Goal: Task Accomplishment & Management: Manage account settings

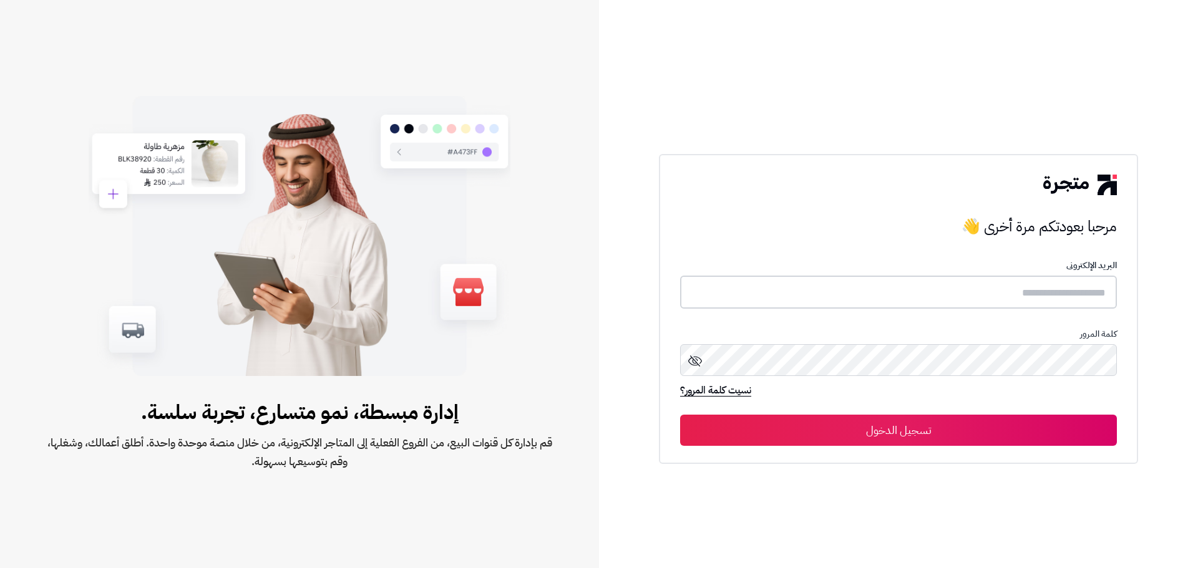
type input "**********"
click at [1013, 430] on button "تسجيل الدخول" at bounding box center [898, 429] width 437 height 31
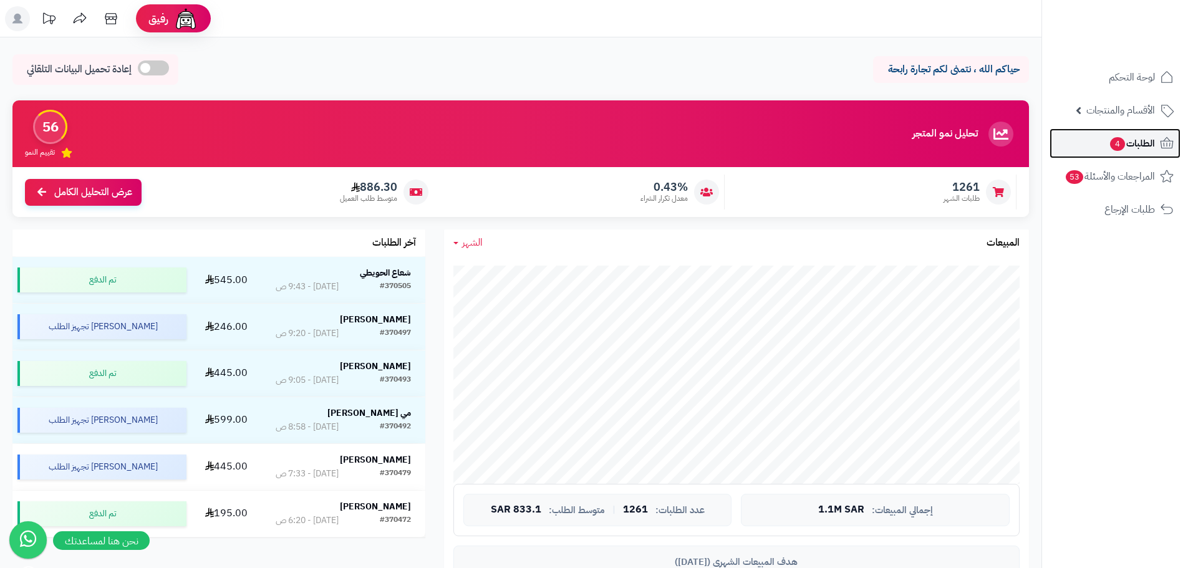
click at [1153, 143] on span "الطلبات 4" at bounding box center [1132, 143] width 46 height 17
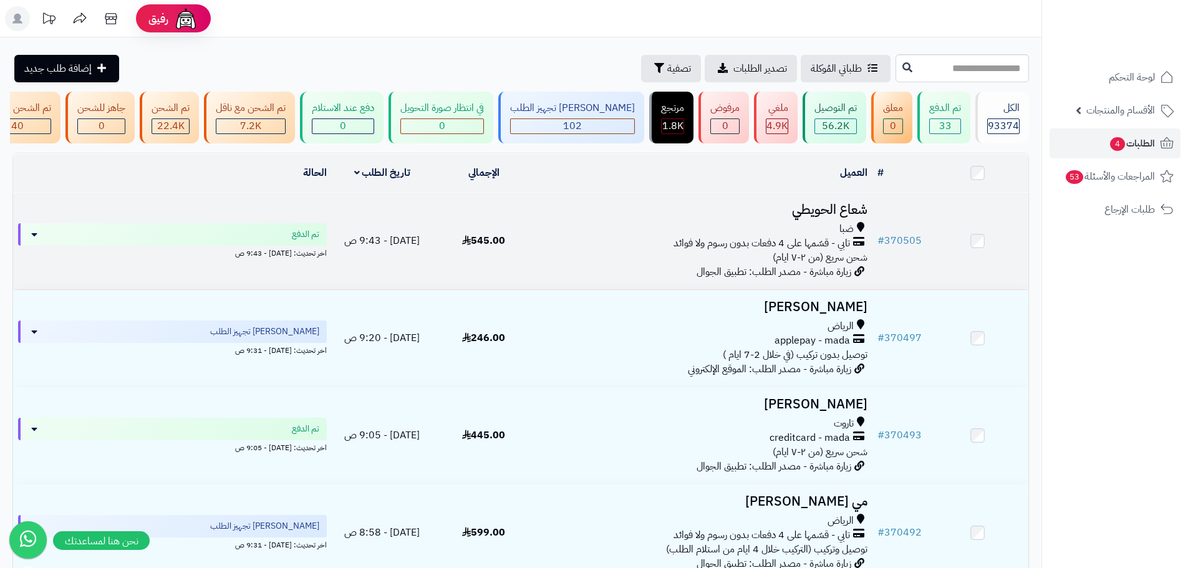
click at [656, 281] on td "شعاع الحويطي ضبا تابي - قسّمها على 4 دفعات بدون رسوم ولا فوائد شحن سريع (من ٢-٧…" at bounding box center [704, 241] width 338 height 97
click at [641, 262] on div "ضبا تابي - قسّمها على 4 دفعات بدون رسوم ولا فوائد شحن سريع (من ٢-٧ ايام)" at bounding box center [704, 243] width 328 height 43
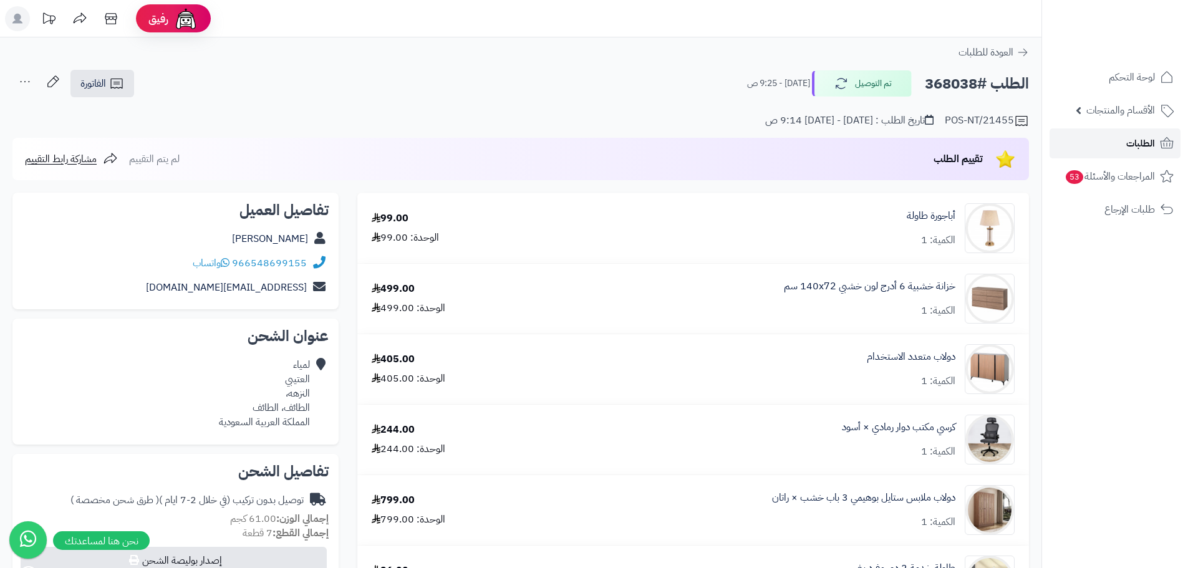
click at [1144, 142] on span "الطلبات" at bounding box center [1141, 143] width 29 height 17
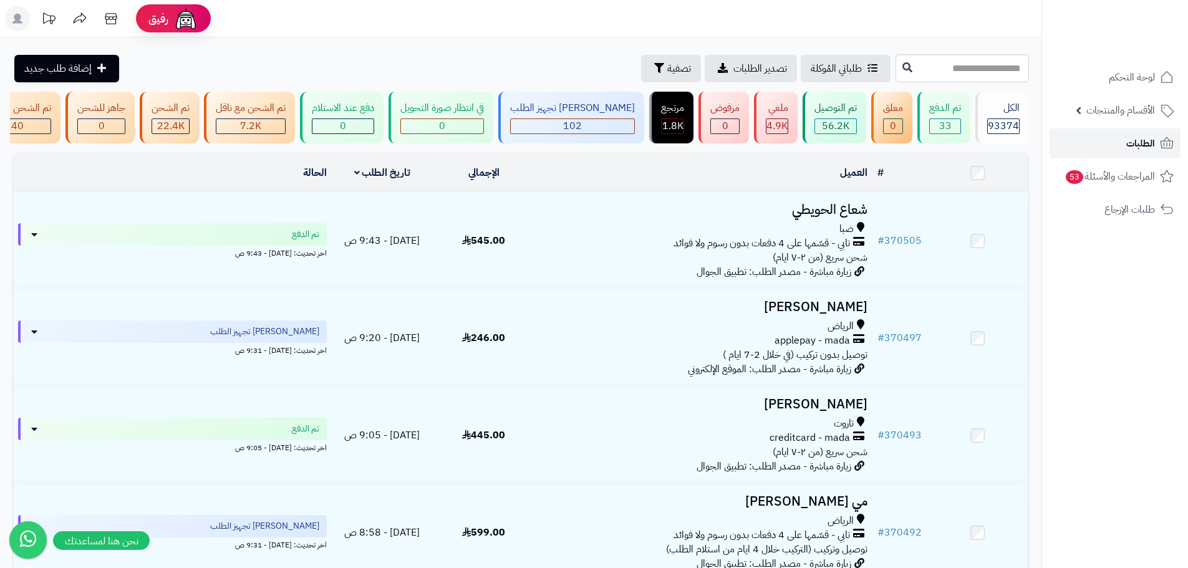
click at [1126, 132] on link "الطلبات" at bounding box center [1115, 144] width 131 height 30
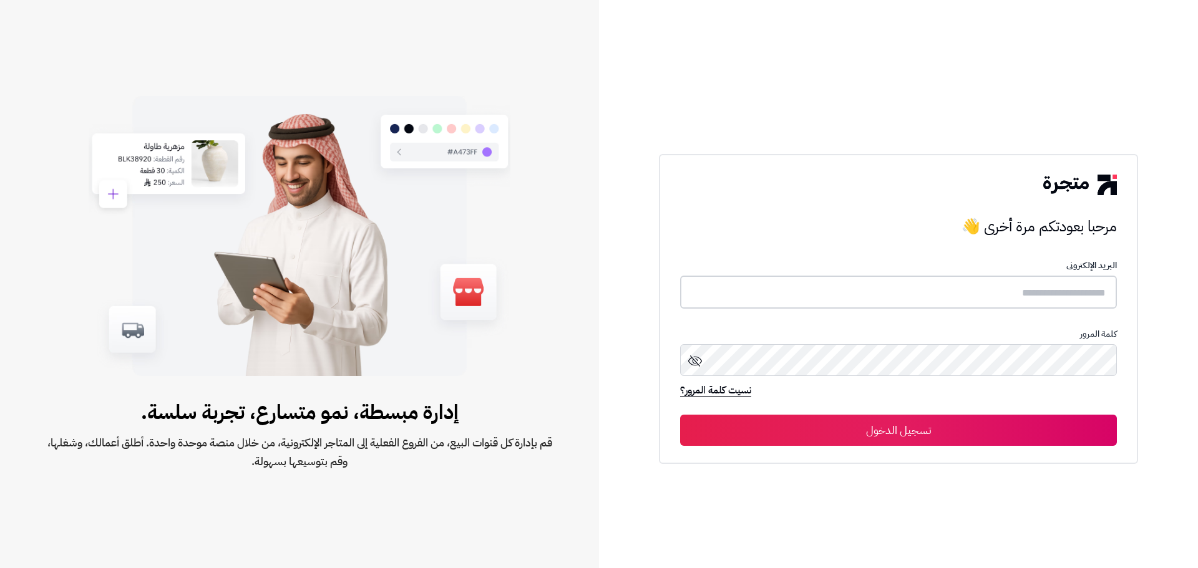
type input "**********"
click at [956, 437] on button "تسجيل الدخول" at bounding box center [898, 429] width 437 height 31
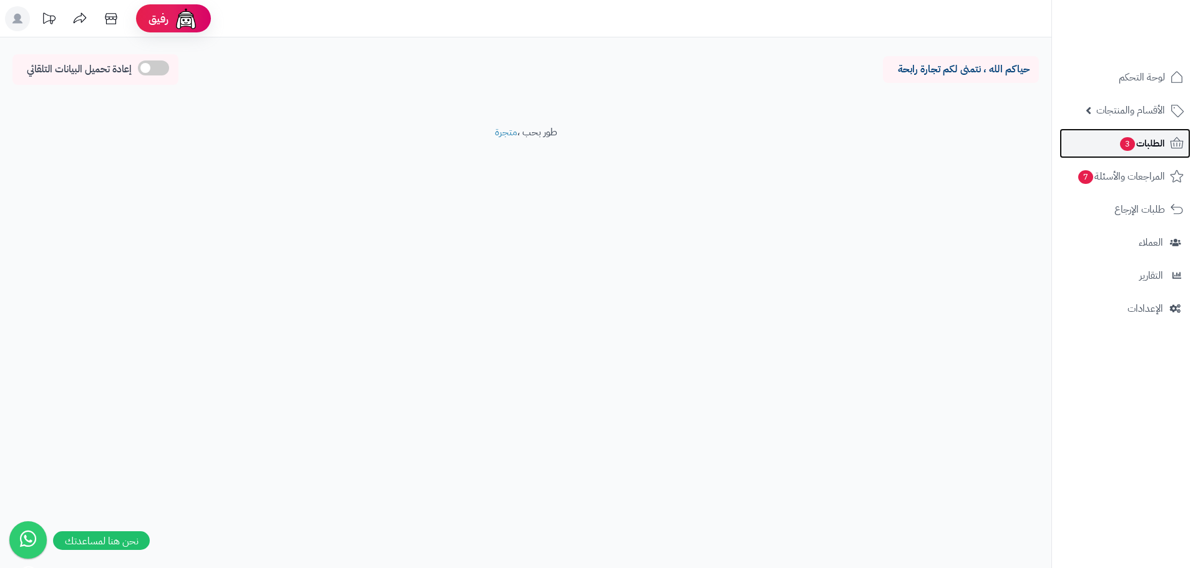
click at [1134, 142] on span "الطلبات 3" at bounding box center [1142, 143] width 46 height 17
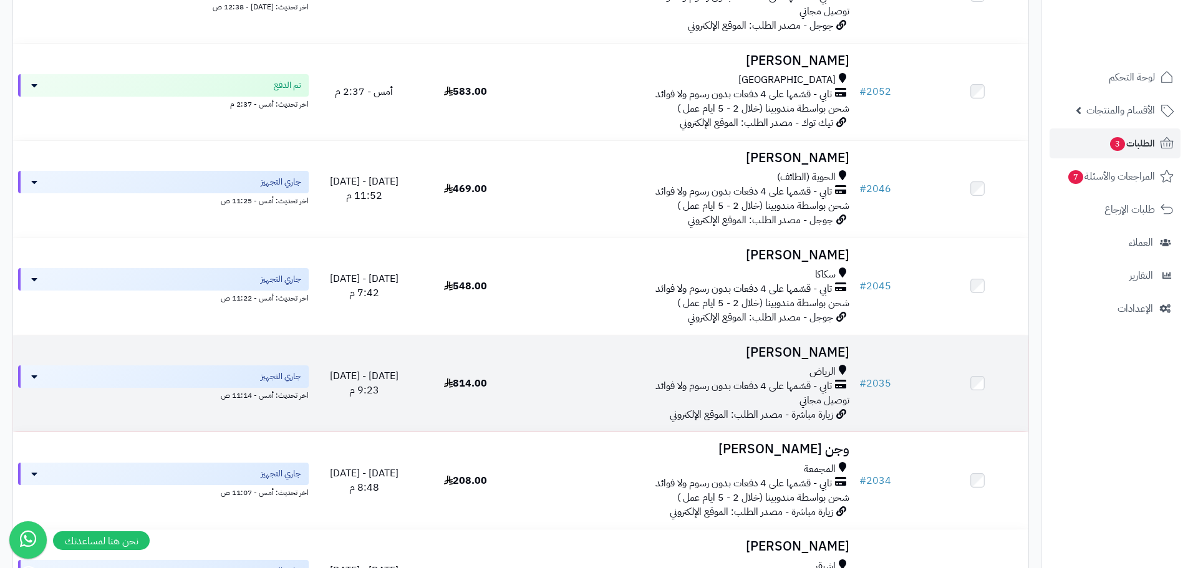
scroll to position [448, 0]
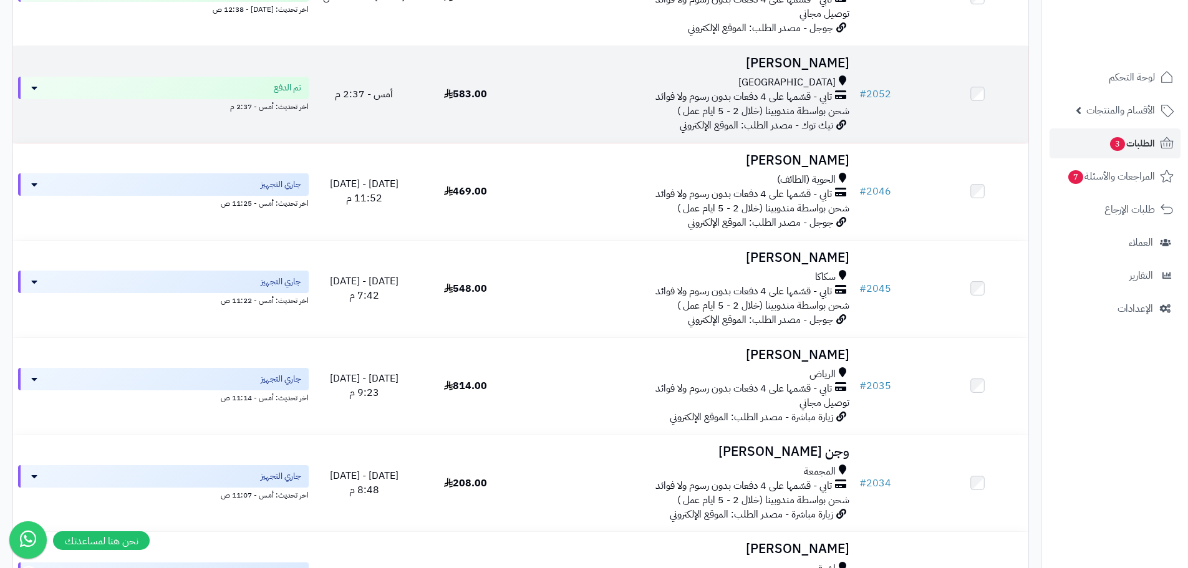
click at [977, 100] on td at bounding box center [978, 94] width 102 height 97
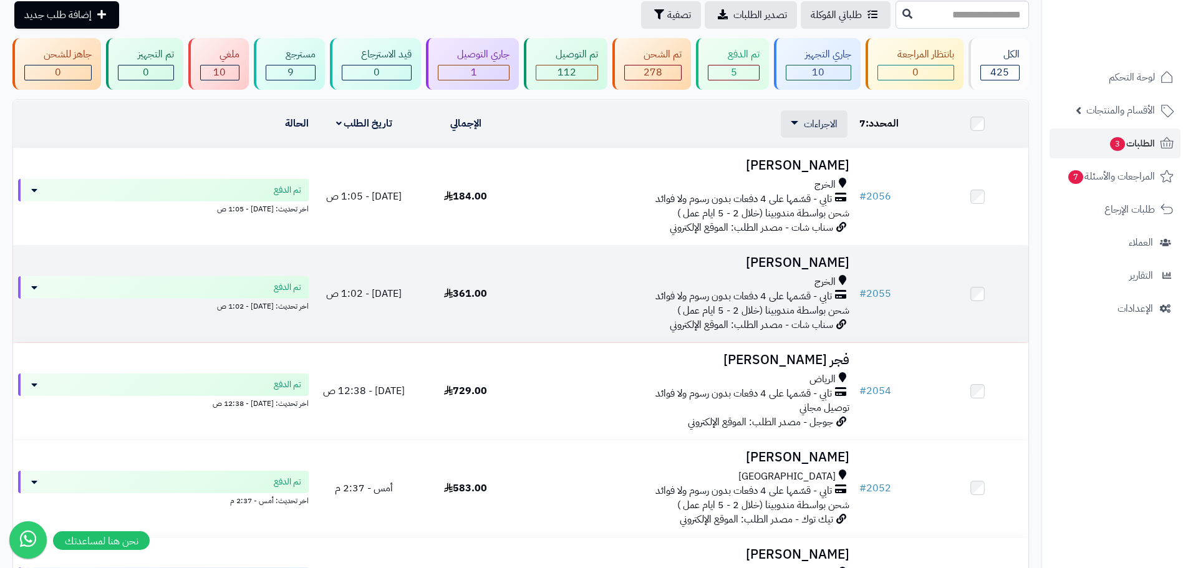
scroll to position [0, 0]
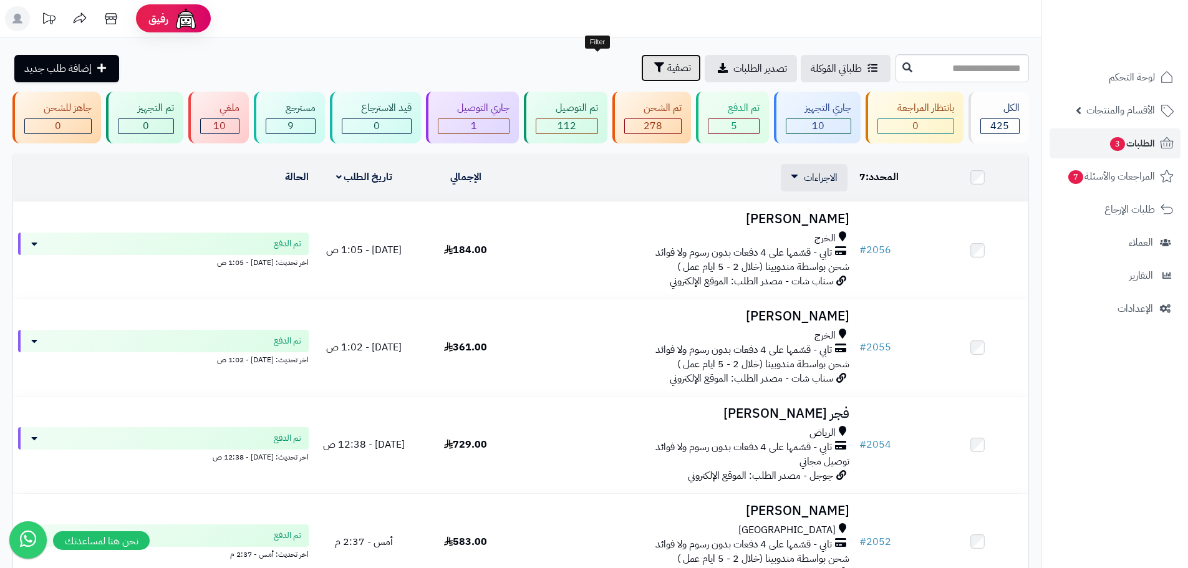
click at [641, 64] on button "تصفية" at bounding box center [671, 67] width 60 height 27
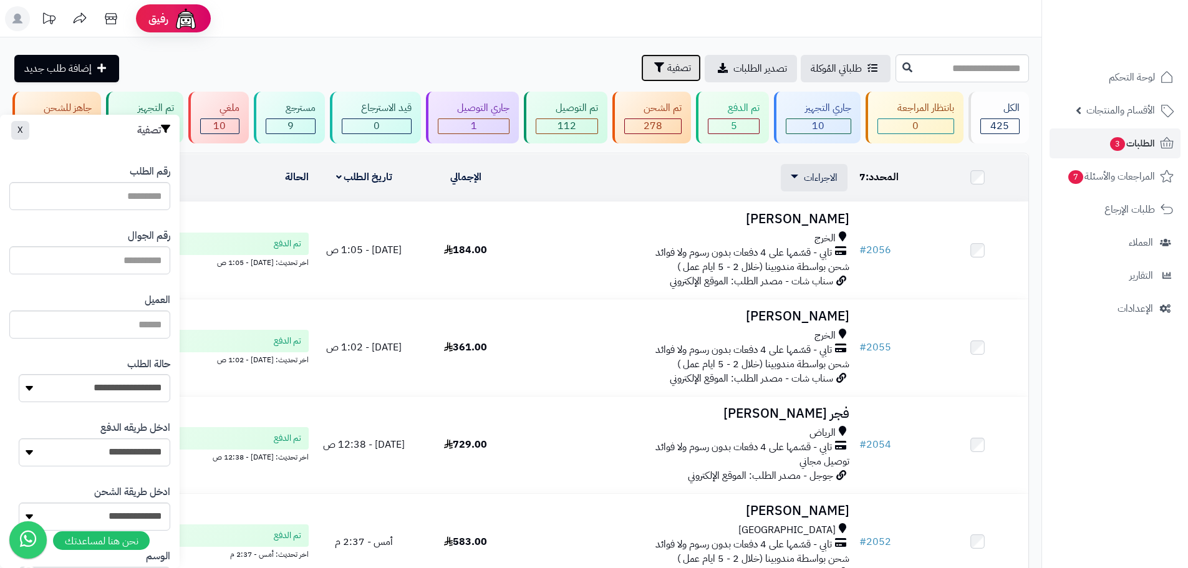
click at [641, 64] on button "تصفية" at bounding box center [671, 67] width 60 height 27
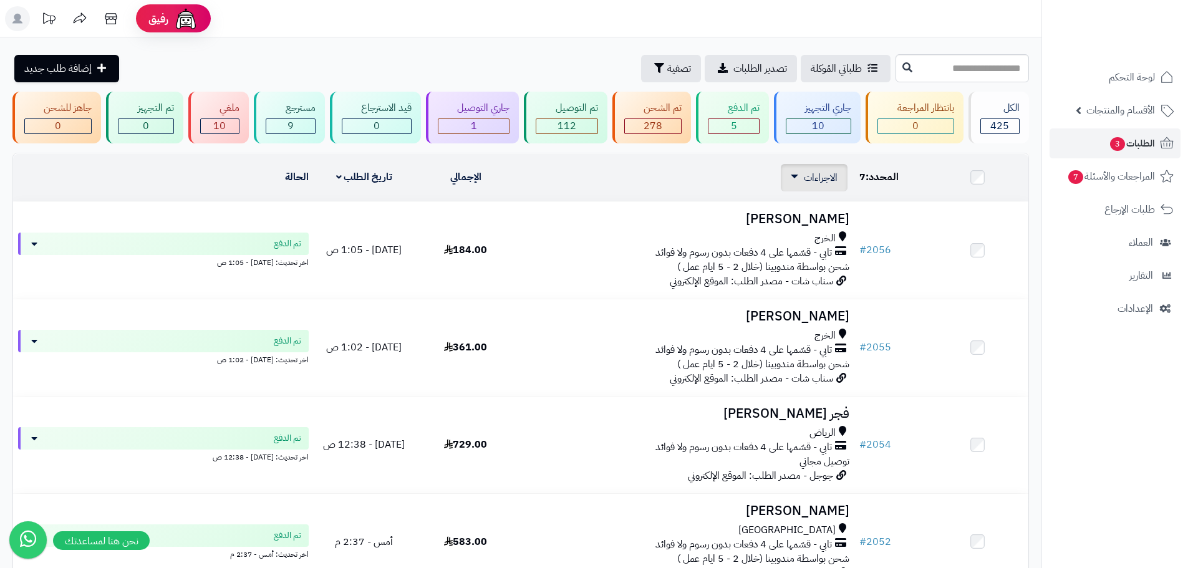
click at [816, 178] on span "الاجراءات" at bounding box center [821, 177] width 34 height 15
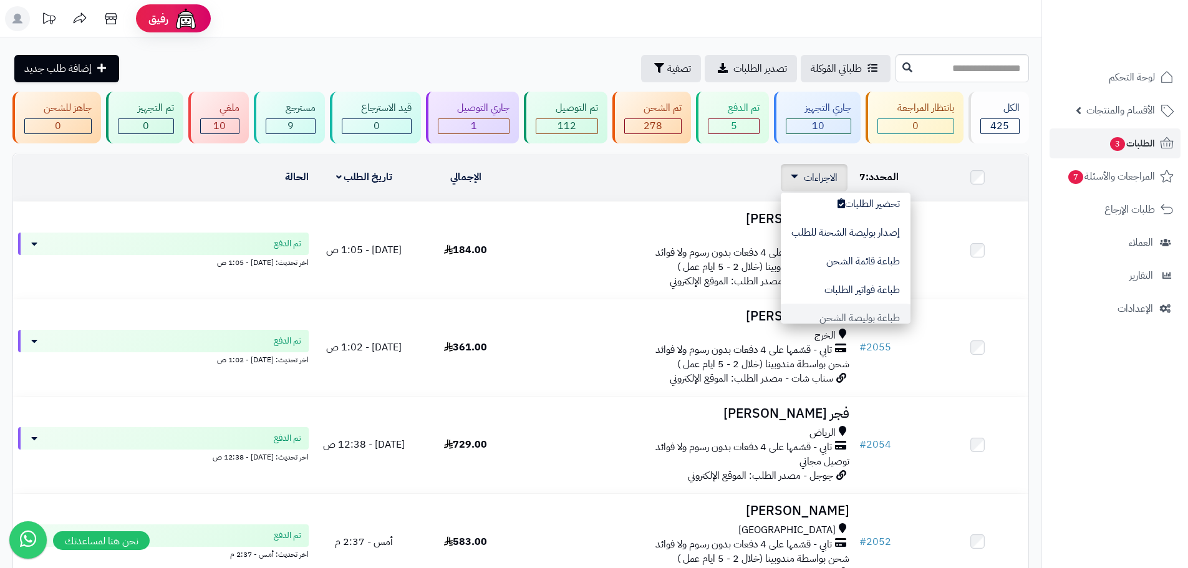
scroll to position [62, 0]
click at [889, 262] on button "طباعة فواتير الطلبات" at bounding box center [846, 262] width 130 height 29
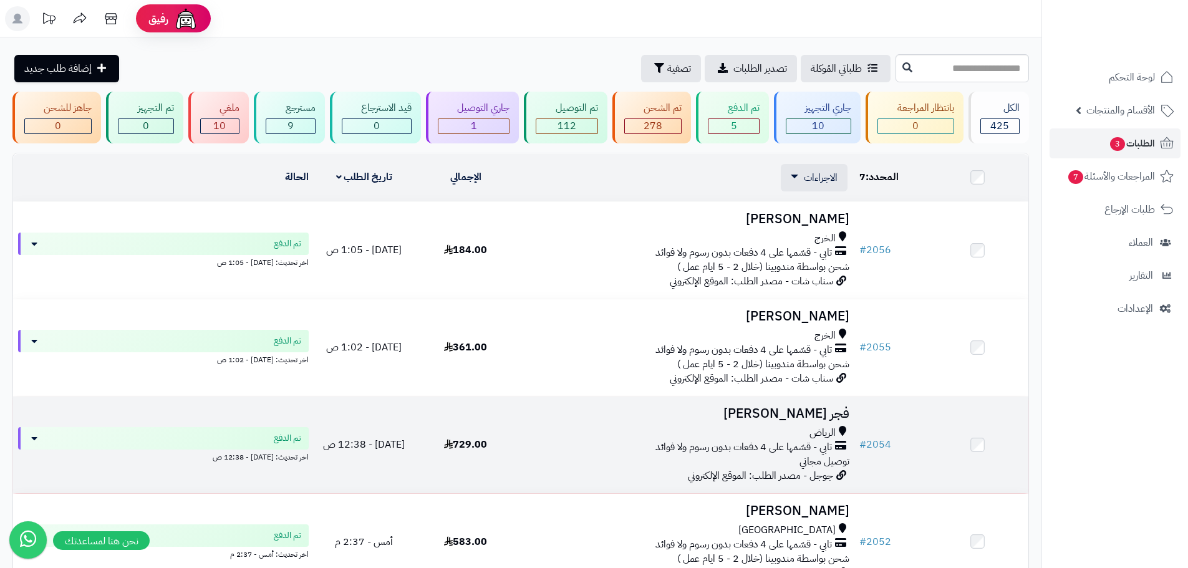
click at [522, 447] on div "تابي - قسّمها على 4 دفعات بدون رسوم ولا فوائد" at bounding box center [686, 447] width 328 height 14
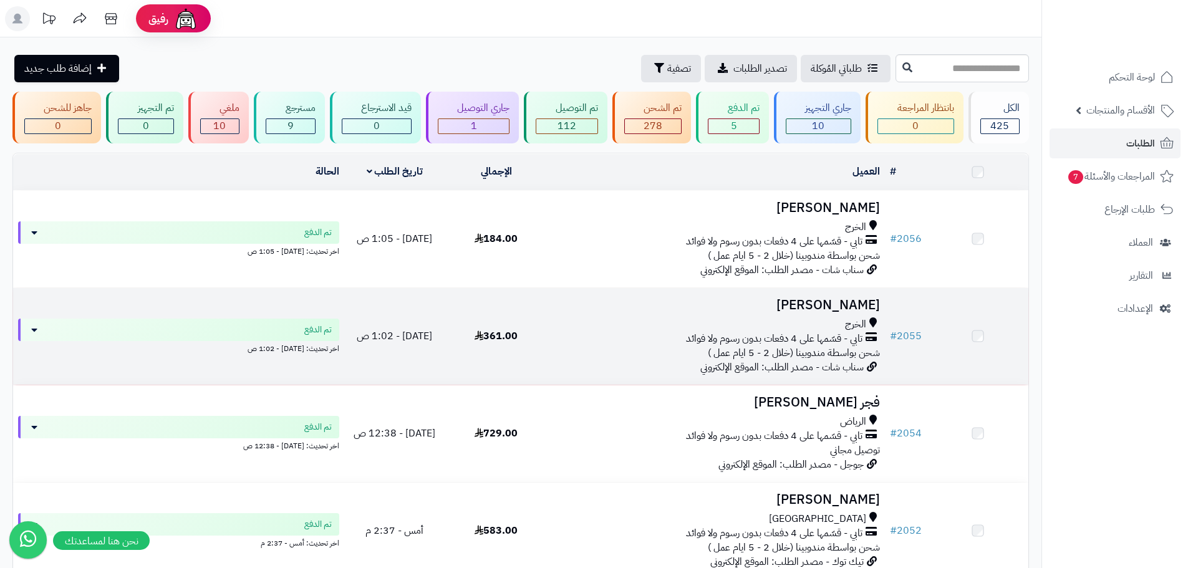
click at [734, 335] on span "تابي - قسّمها على 4 دفعات بدون رسوم ولا فوائد" at bounding box center [774, 339] width 177 height 14
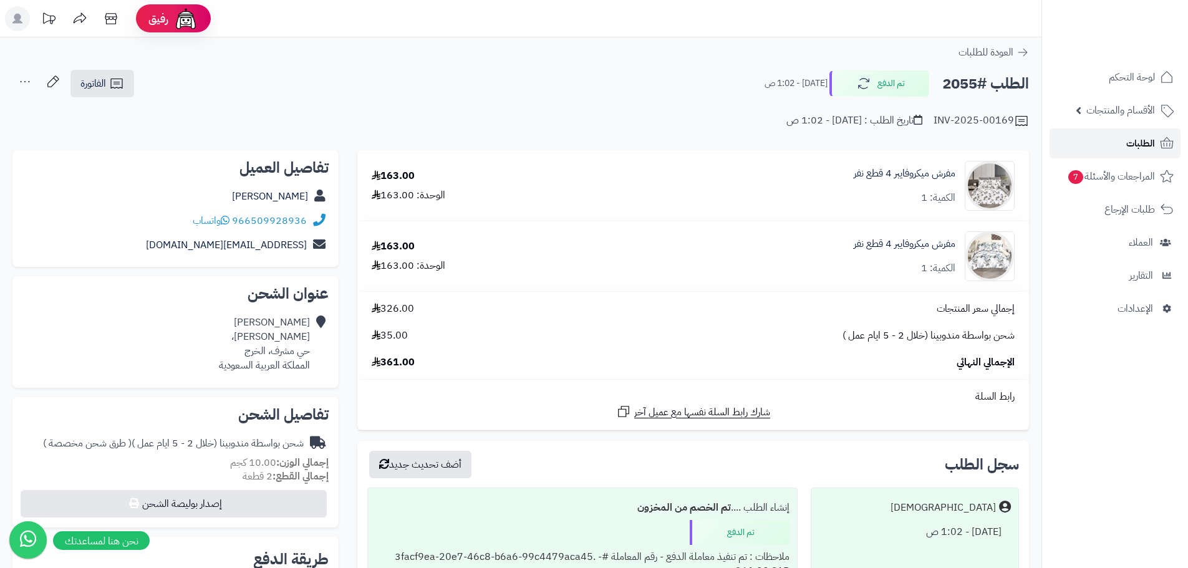
click at [1132, 149] on span "الطلبات" at bounding box center [1141, 143] width 29 height 17
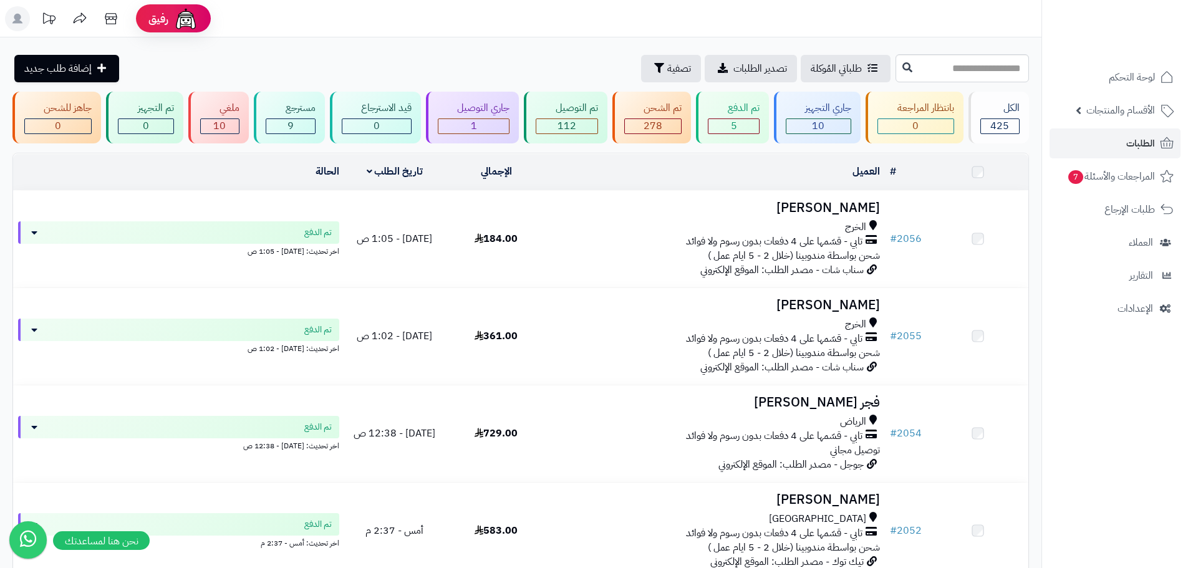
click at [860, 241] on span "تابي - قسّمها على 4 دفعات بدون رسوم ولا فوائد" at bounding box center [774, 242] width 177 height 14
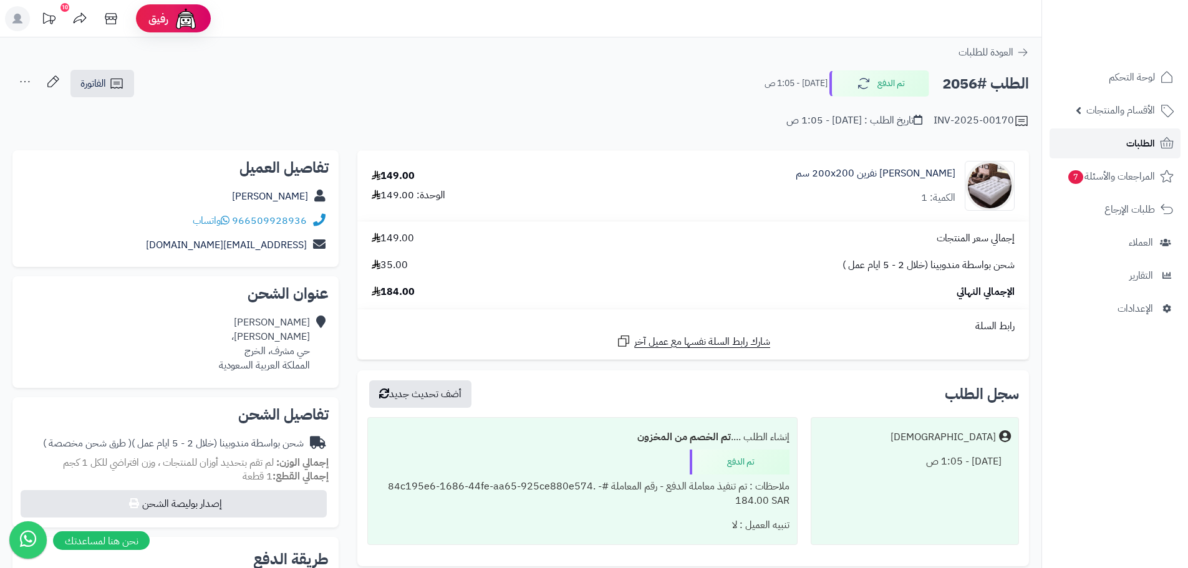
click at [1139, 145] on span "الطلبات" at bounding box center [1141, 143] width 29 height 17
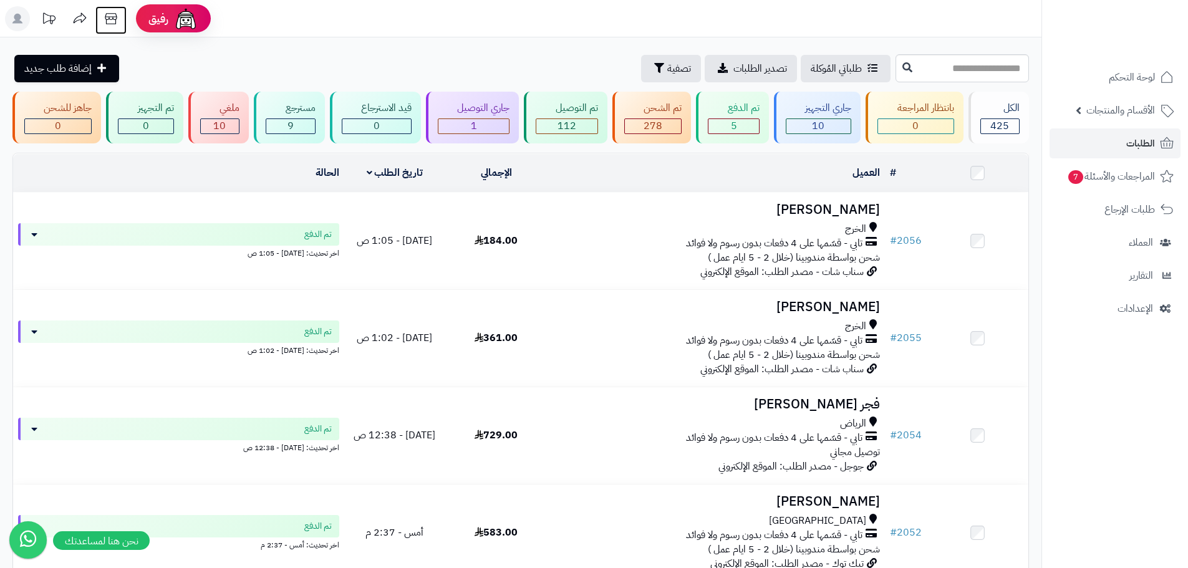
click at [120, 17] on icon at bounding box center [111, 18] width 25 height 25
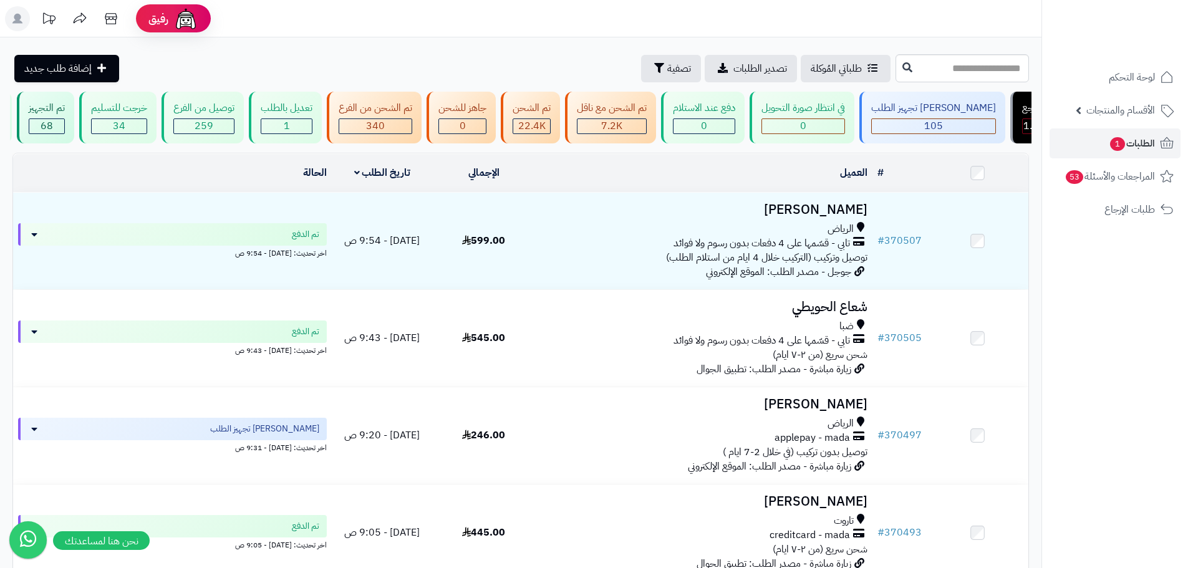
scroll to position [0, -371]
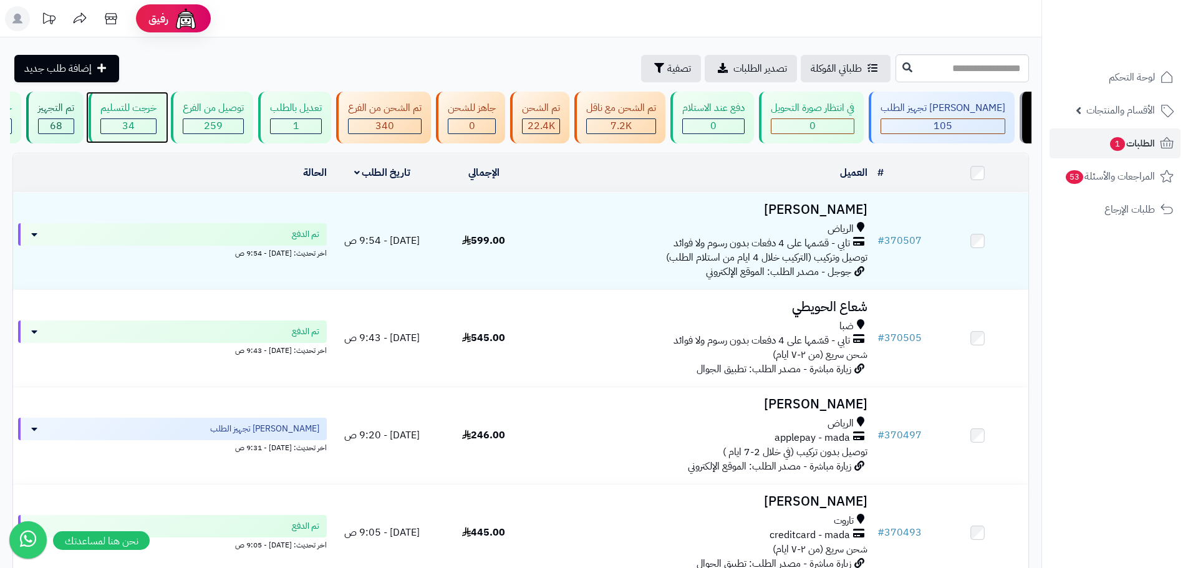
click at [135, 127] on span "34" at bounding box center [128, 126] width 12 height 15
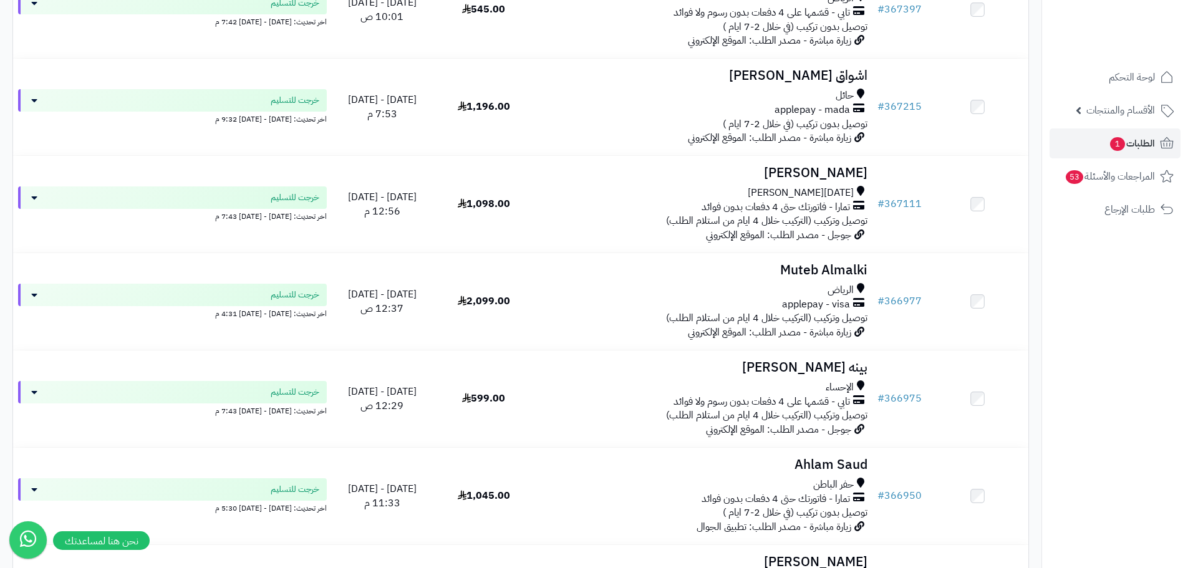
scroll to position [3063, 0]
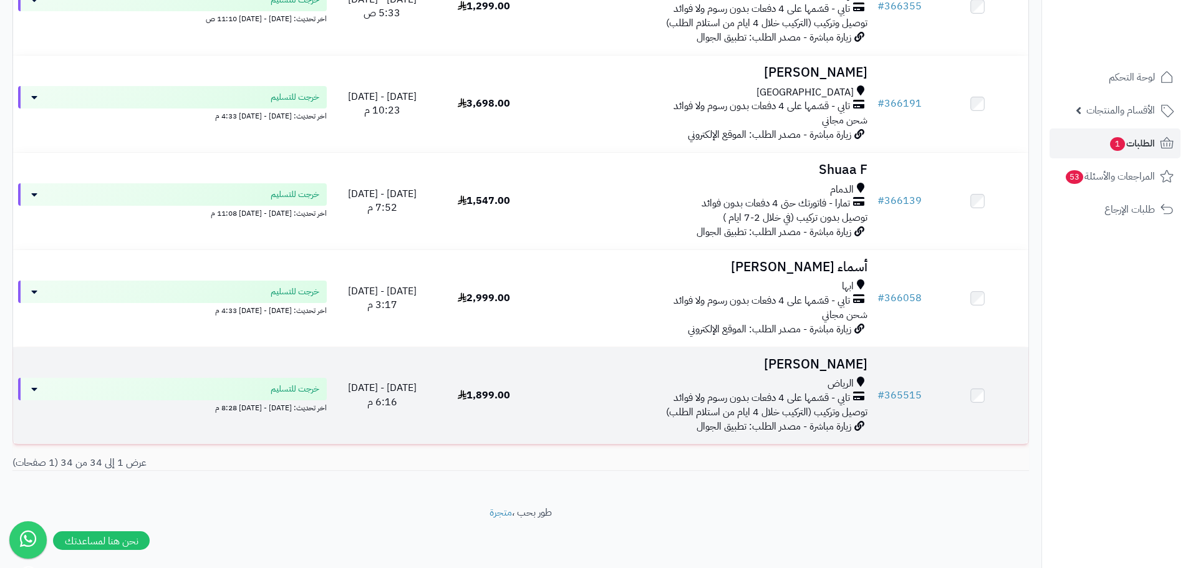
click at [613, 408] on div "الرياض تابي - قسّمها على 4 دفعات بدون رسوم ولا فوائد توصيل وتركيب (التركيب خلال…" at bounding box center [704, 398] width 328 height 43
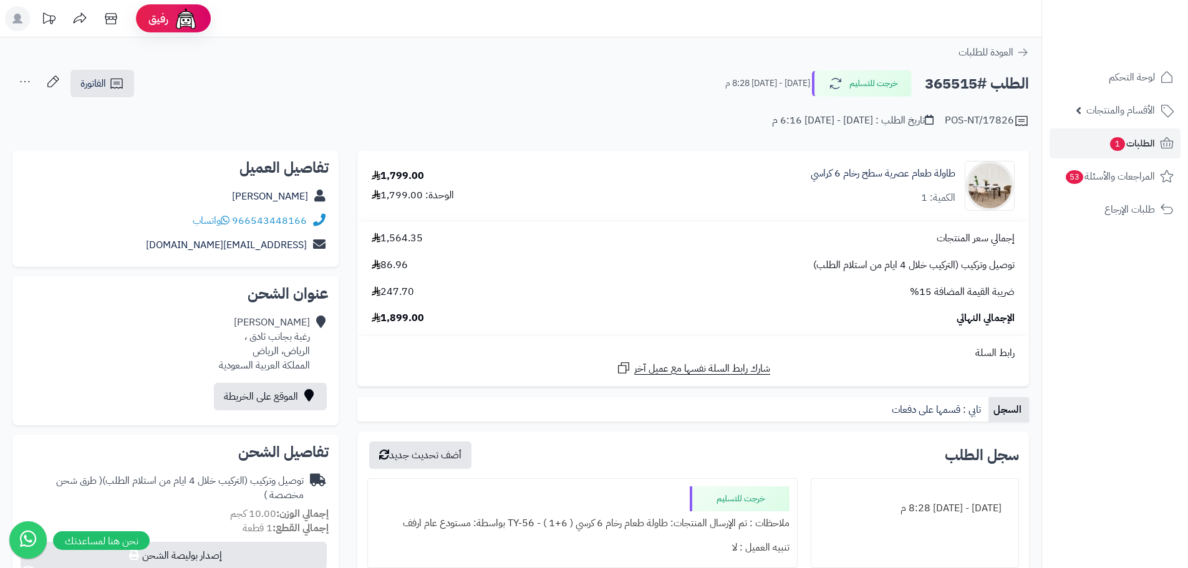
click at [958, 83] on h2 "الطلب #365515" at bounding box center [977, 84] width 104 height 26
drag, startPoint x: 958, startPoint y: 83, endPoint x: 951, endPoint y: 87, distance: 7.8
copy h2 "365515"
click at [847, 82] on button "خرجت للتسليم" at bounding box center [862, 83] width 100 height 26
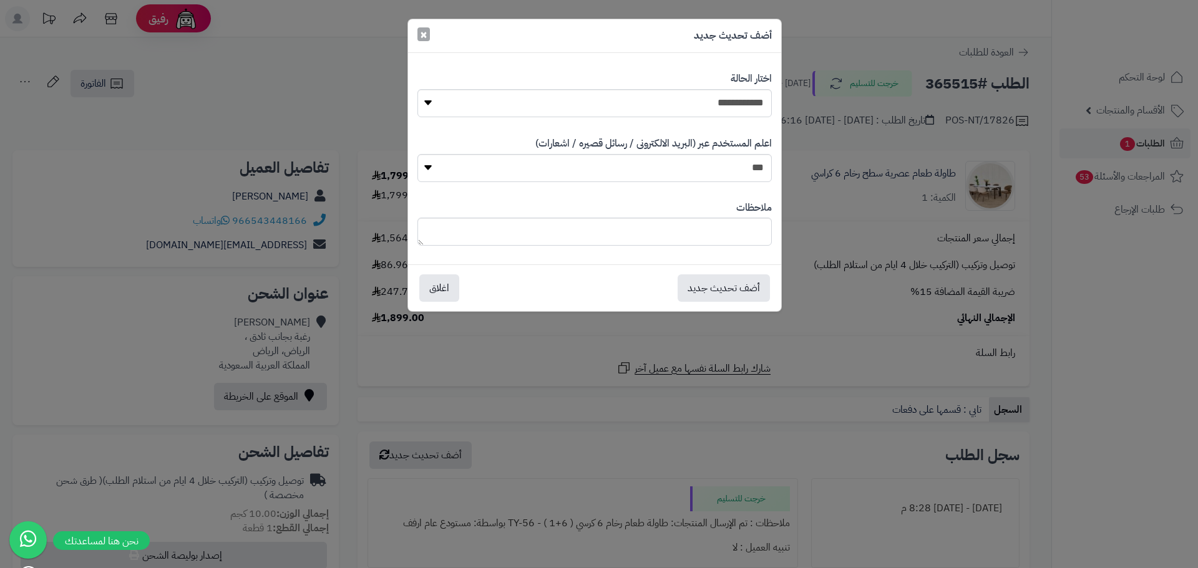
click at [424, 36] on span "×" at bounding box center [423, 34] width 7 height 19
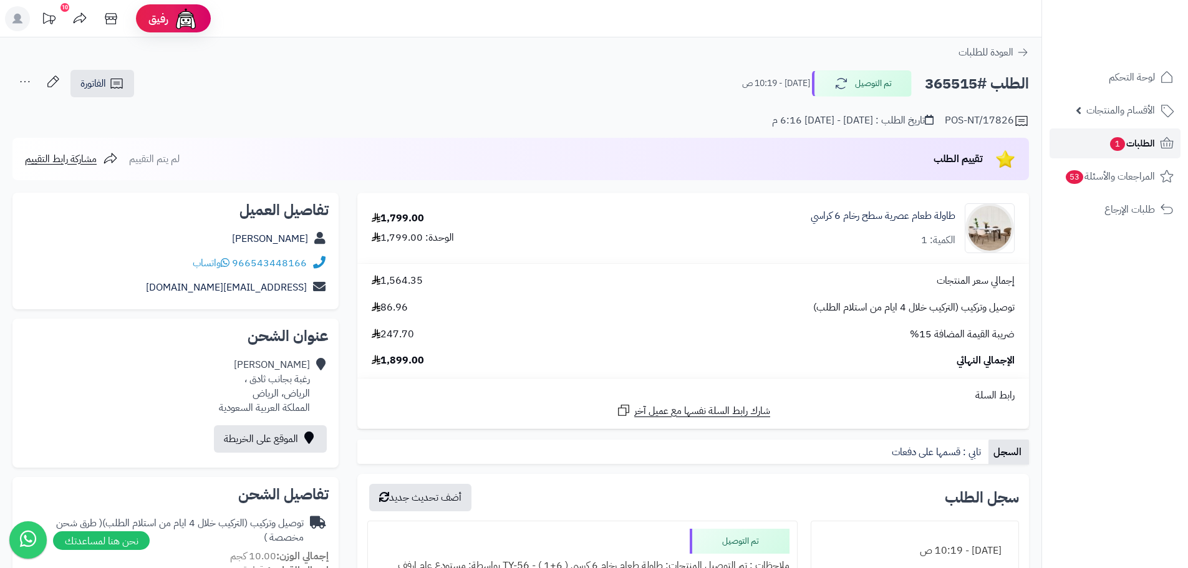
click at [1098, 138] on link "الطلبات 1" at bounding box center [1115, 144] width 131 height 30
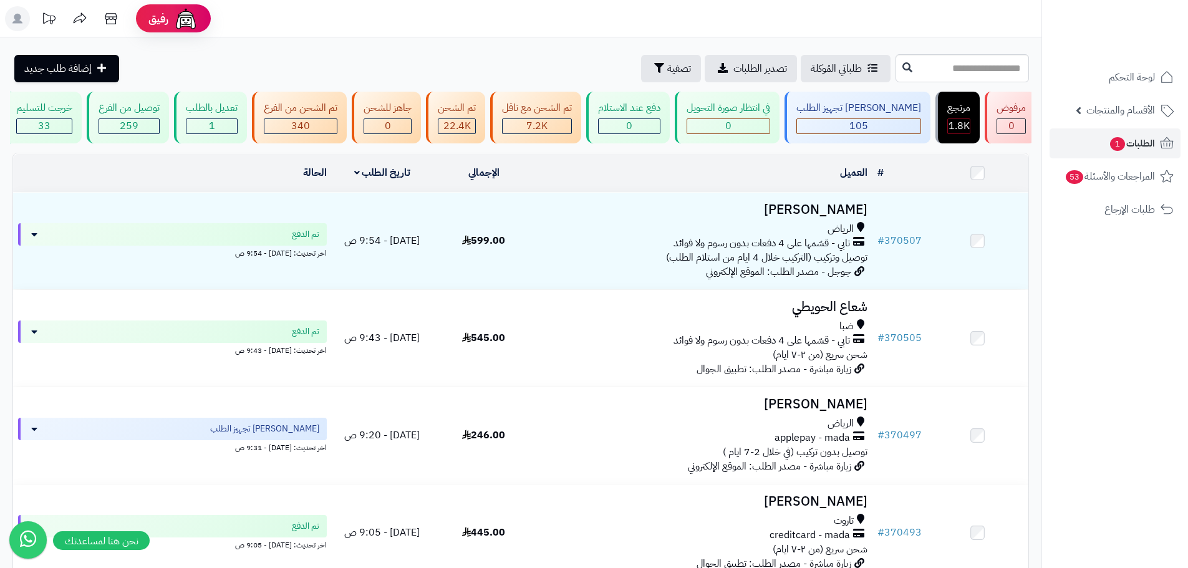
scroll to position [0, -371]
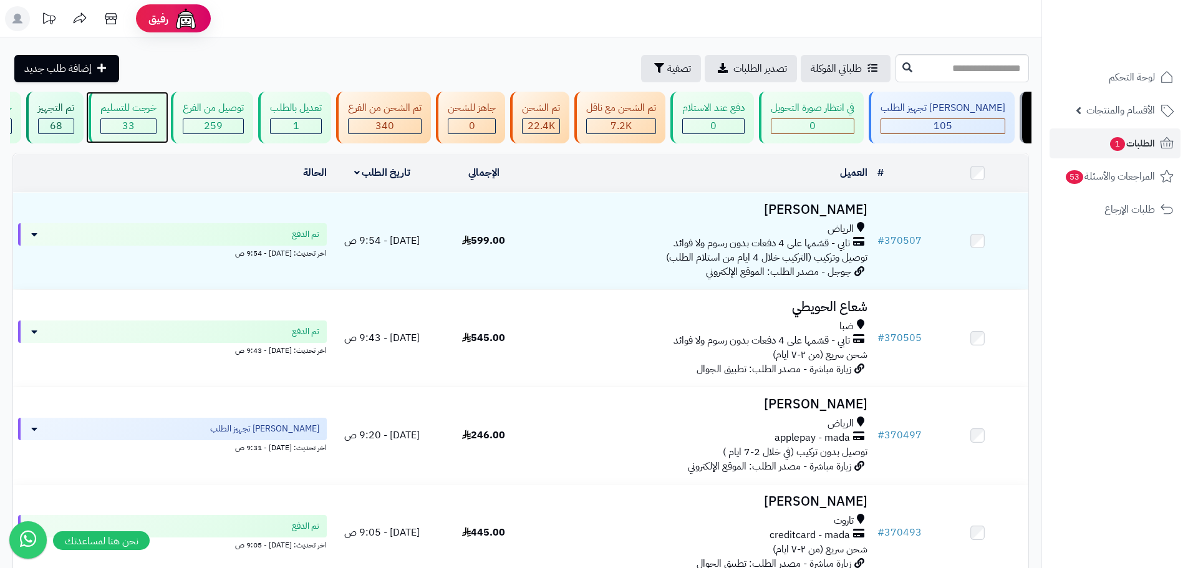
click at [157, 114] on div "خرجت للتسليم" at bounding box center [128, 108] width 56 height 14
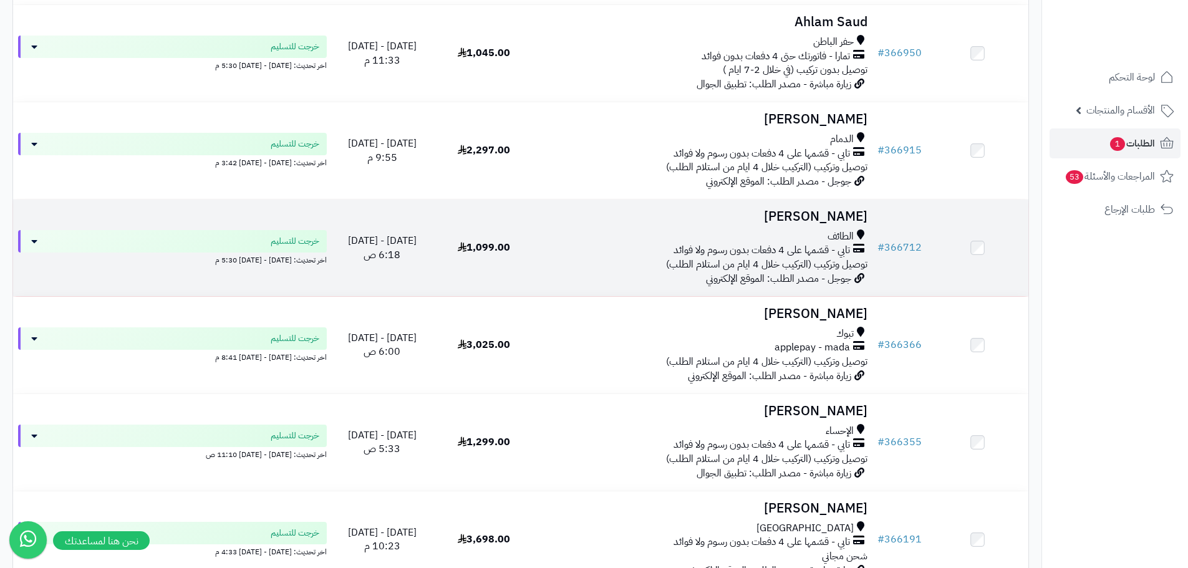
scroll to position [2966, 0]
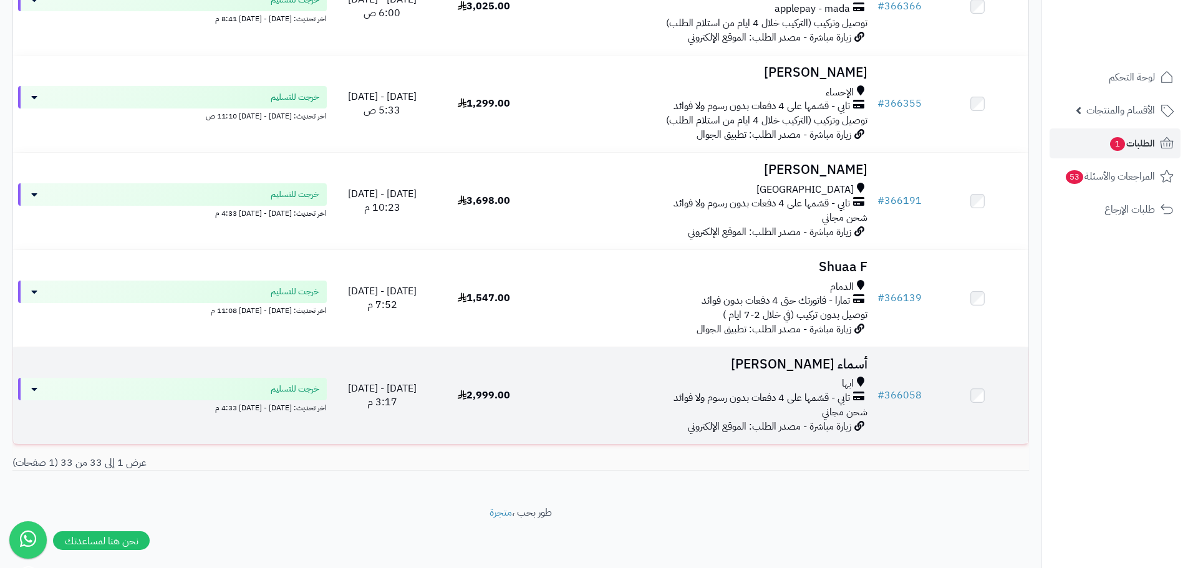
click at [621, 407] on div "ابها تابي - قسّمها على 4 دفعات بدون رسوم ولا فوائد شحن مجاني" at bounding box center [704, 398] width 328 height 43
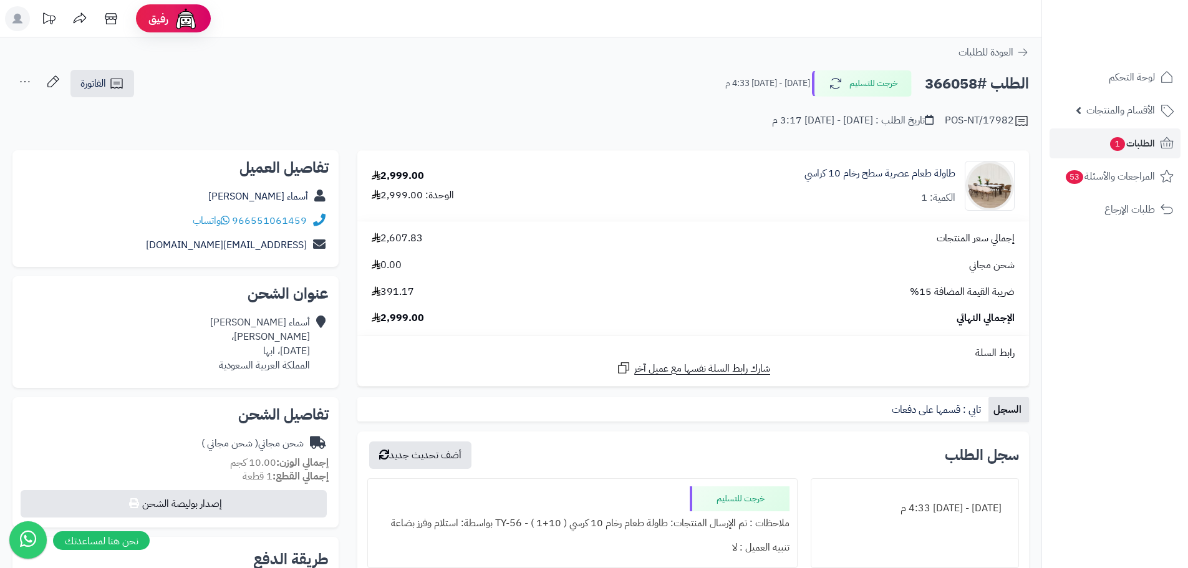
click at [956, 85] on h2 "الطلب #366058" at bounding box center [977, 84] width 104 height 26
copy h2 "366058"
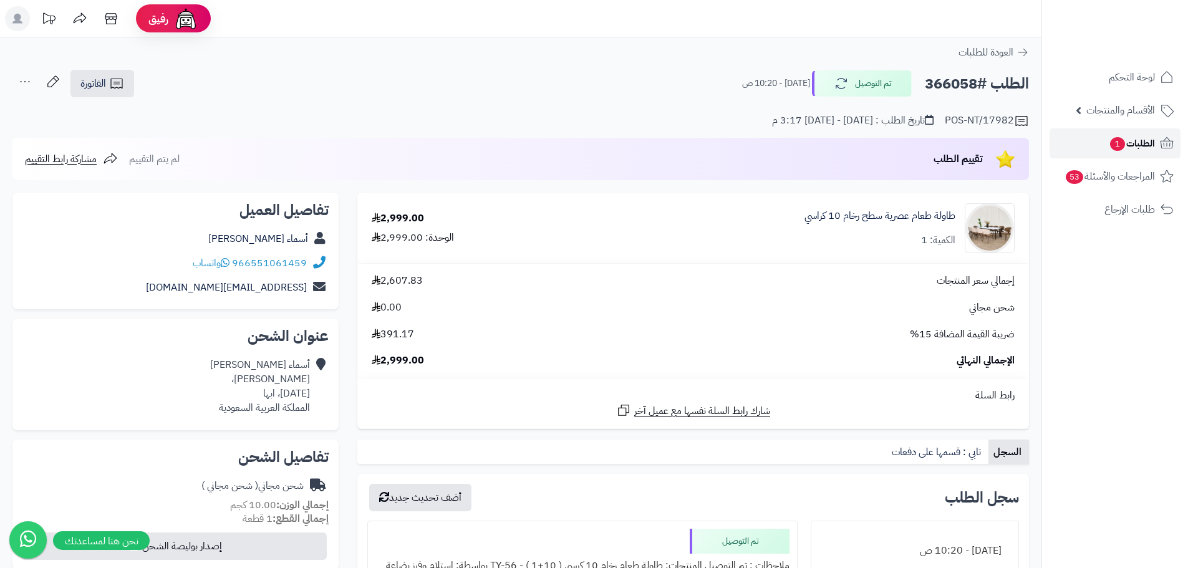
click at [1120, 148] on span "1" at bounding box center [1118, 144] width 16 height 14
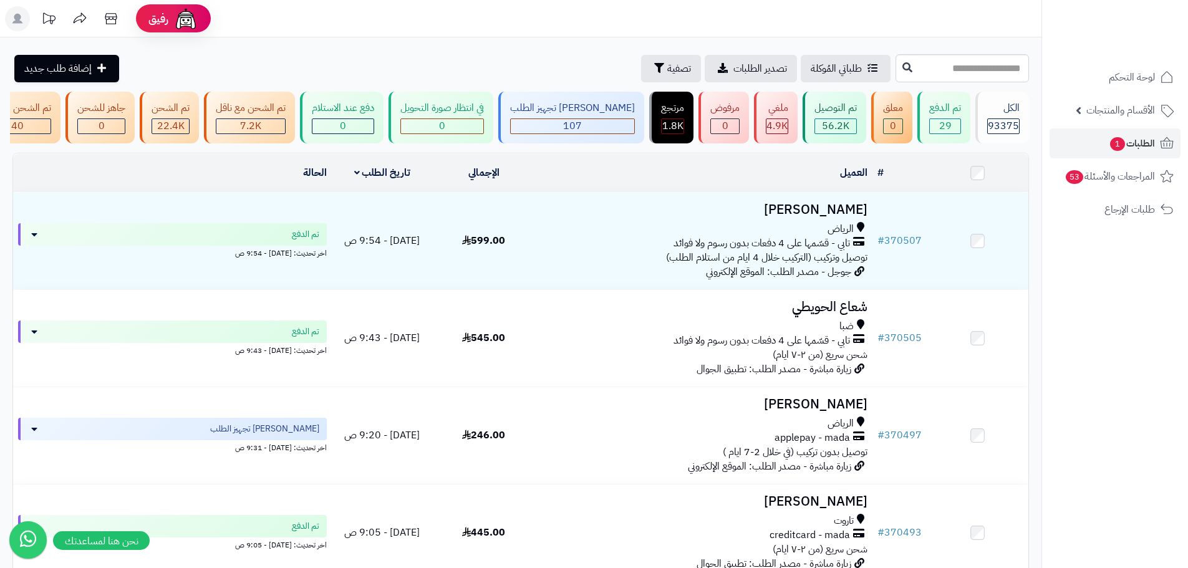
scroll to position [0, -371]
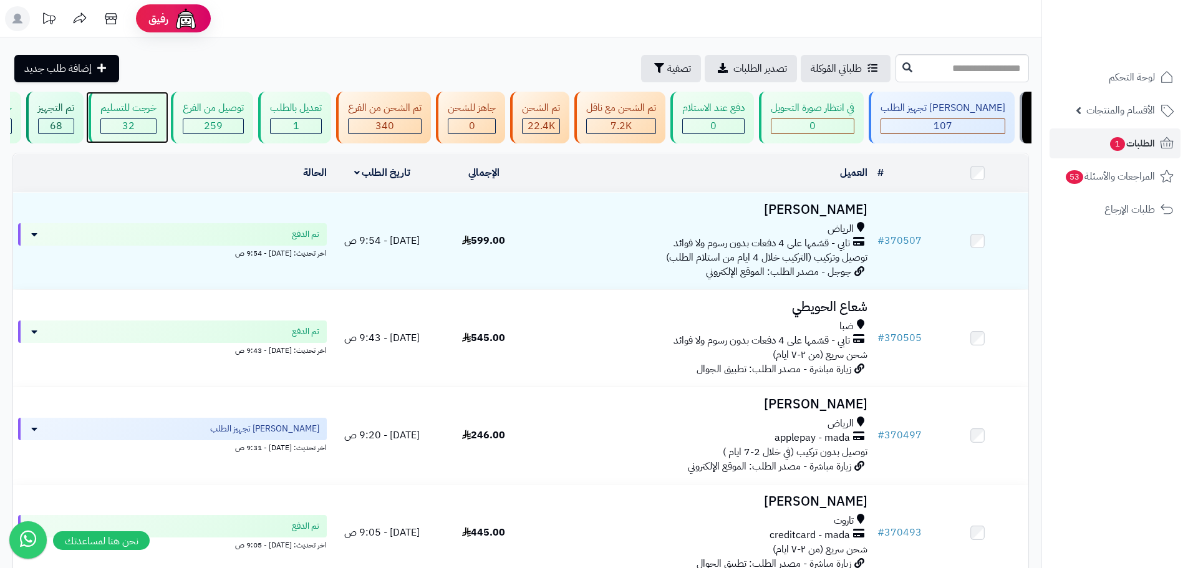
click at [156, 124] on div "32" at bounding box center [128, 126] width 55 height 14
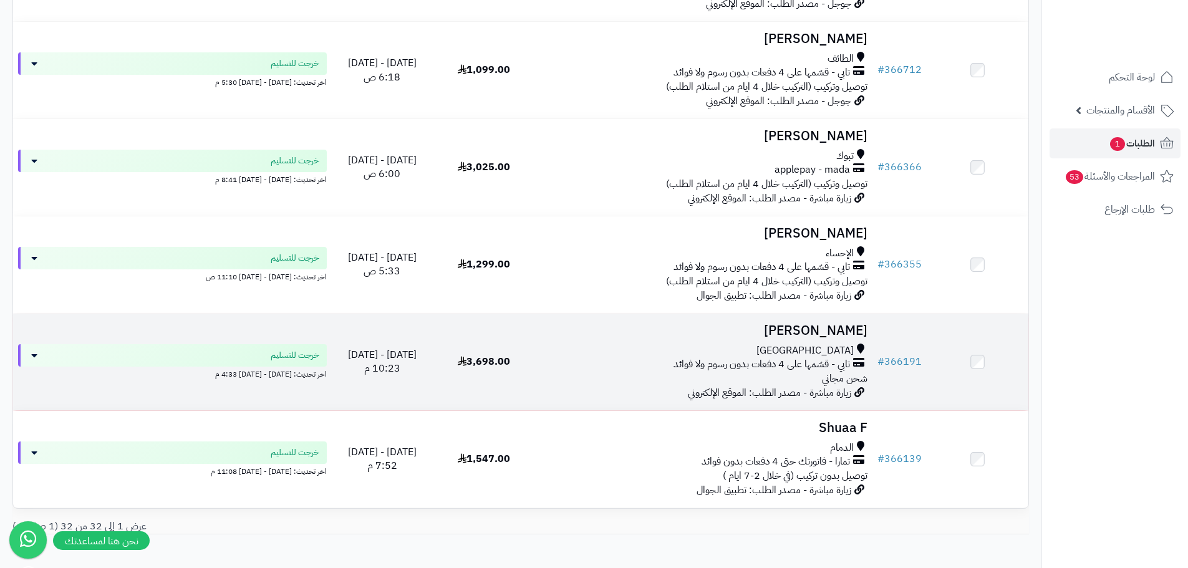
scroll to position [2869, 0]
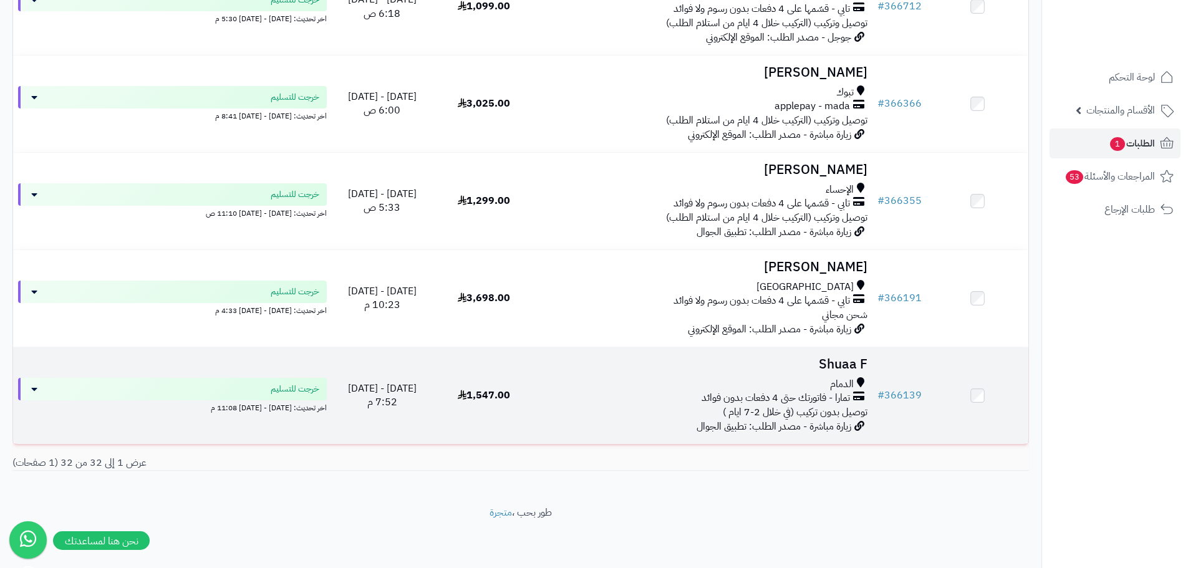
click at [626, 411] on div "الدمام تمارا - فاتورتك حتى 4 دفعات بدون فوائد توصيل بدون تركيب (في خلال 2-7 ايا…" at bounding box center [704, 398] width 328 height 43
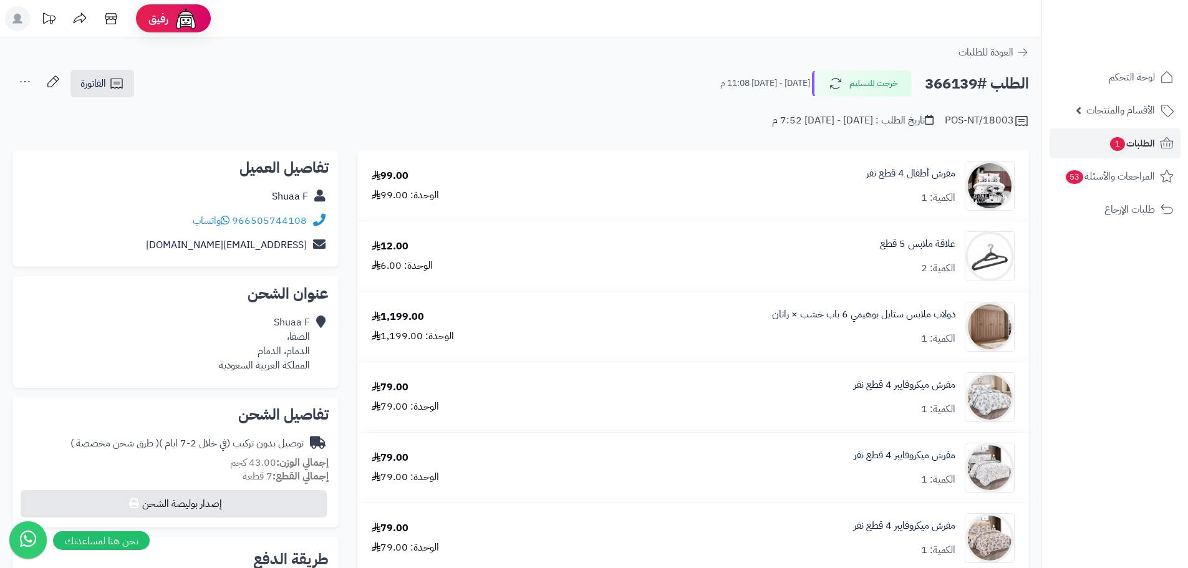
click at [974, 90] on h2 "الطلب #366139" at bounding box center [977, 84] width 104 height 26
copy h2 "366139"
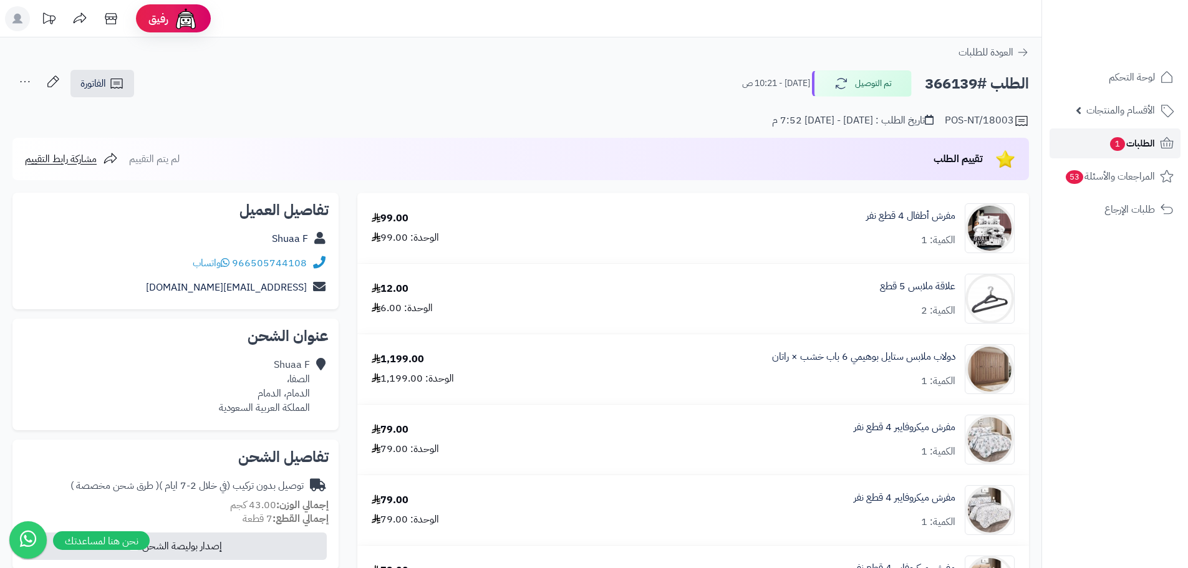
click at [1124, 153] on link "الطلبات 1" at bounding box center [1115, 144] width 131 height 30
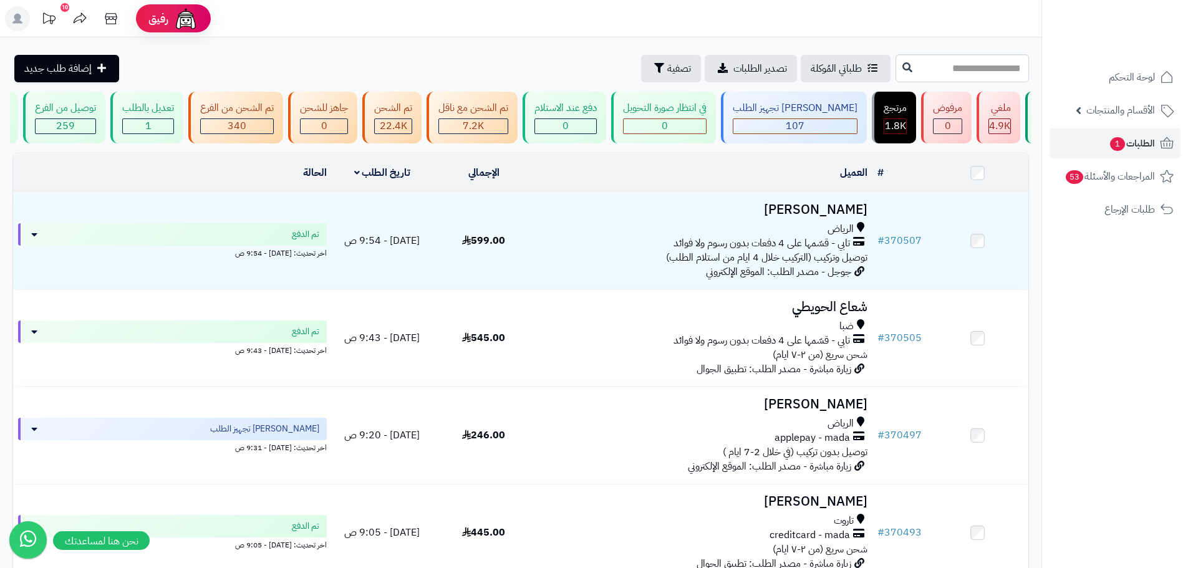
scroll to position [0, -371]
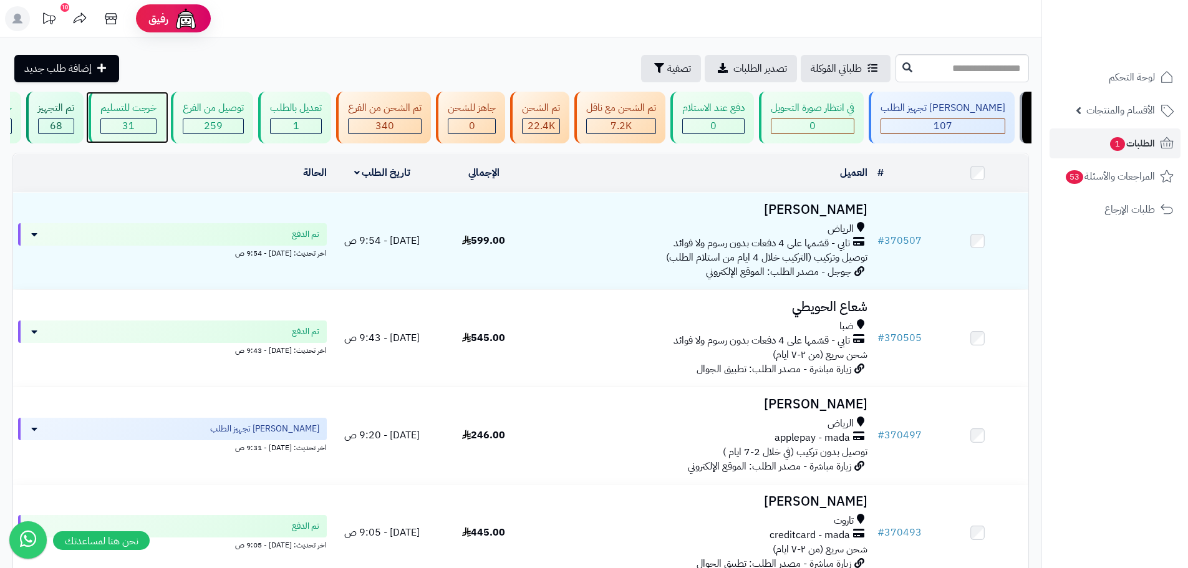
click at [135, 119] on span "31" at bounding box center [128, 126] width 12 height 15
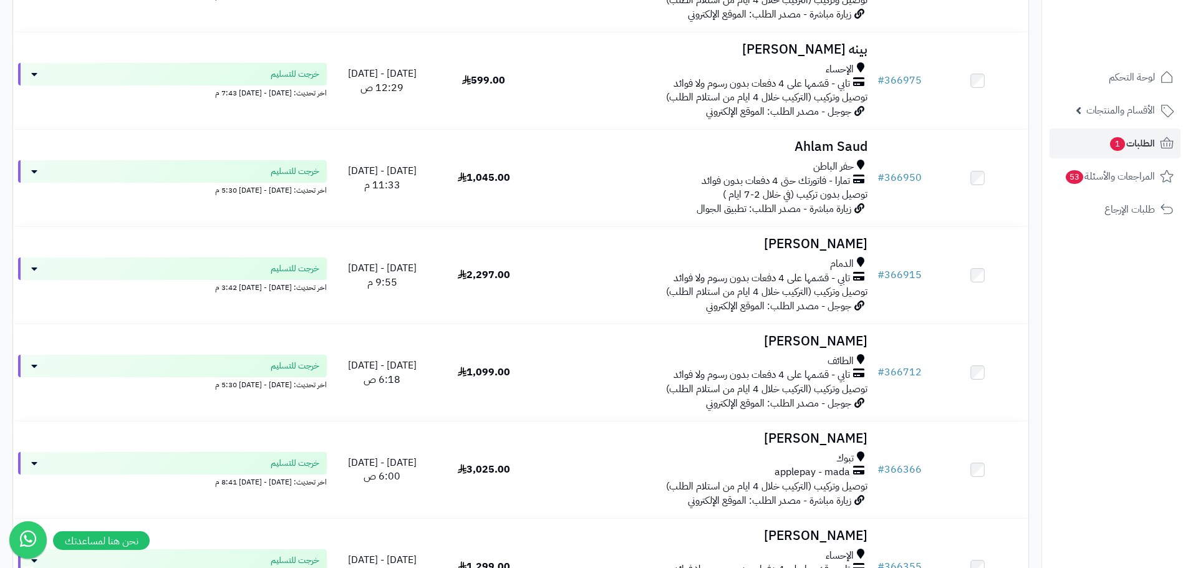
scroll to position [2772, 0]
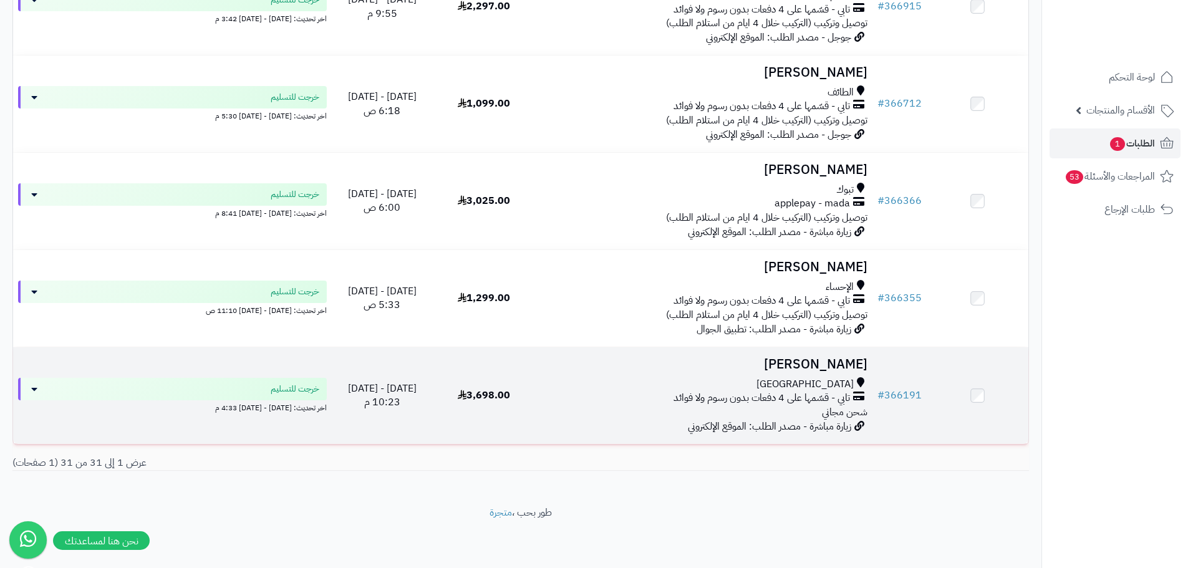
click at [583, 397] on div "تابي - قسّمها على 4 دفعات بدون رسوم ولا فوائد" at bounding box center [704, 398] width 328 height 14
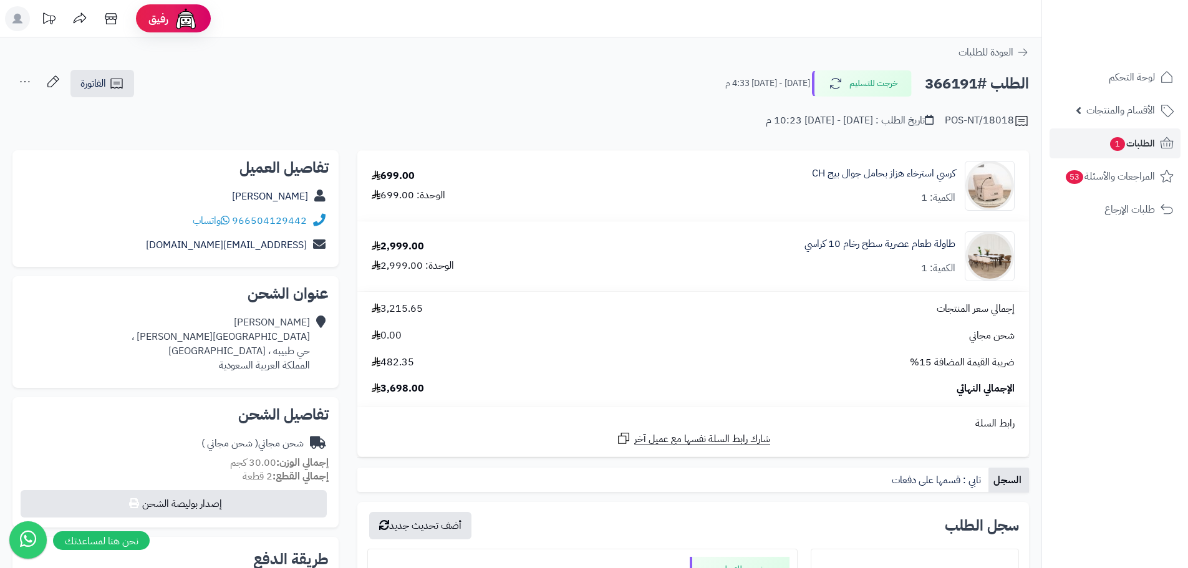
click at [938, 79] on h2 "الطلب #366191" at bounding box center [977, 84] width 104 height 26
copy h2 "366191"
click at [1019, 51] on icon at bounding box center [1023, 52] width 12 height 12
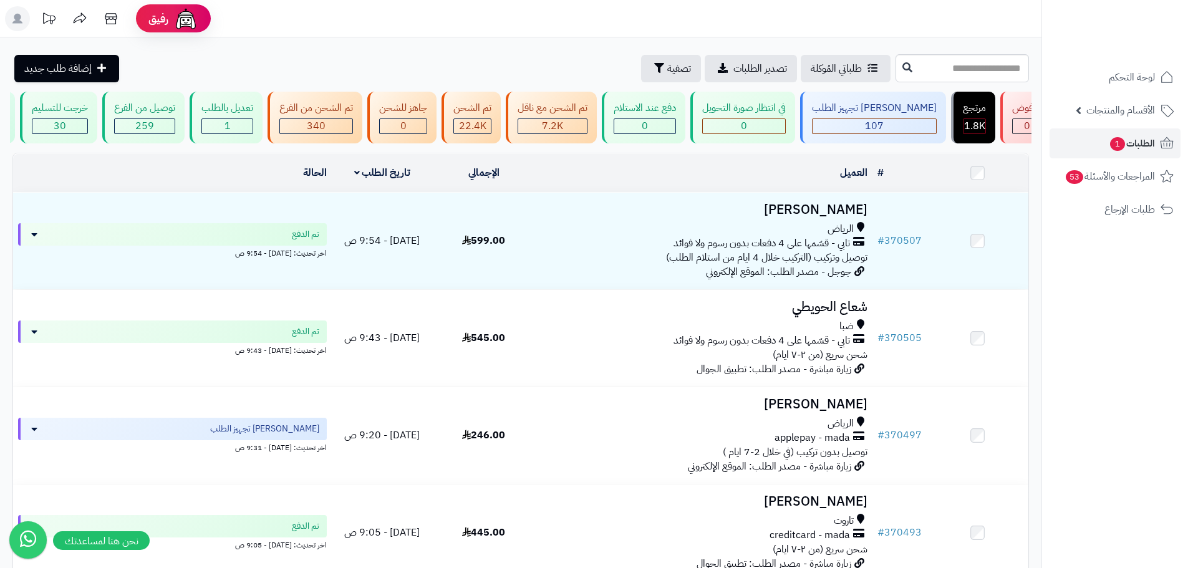
scroll to position [0, -371]
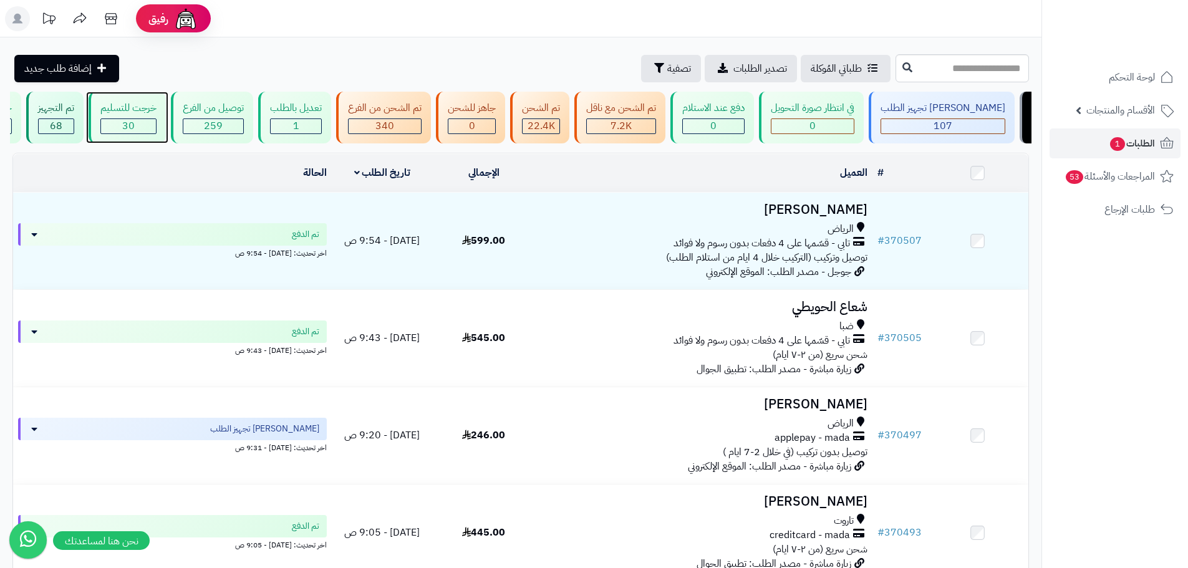
click at [156, 122] on div "30" at bounding box center [128, 126] width 55 height 14
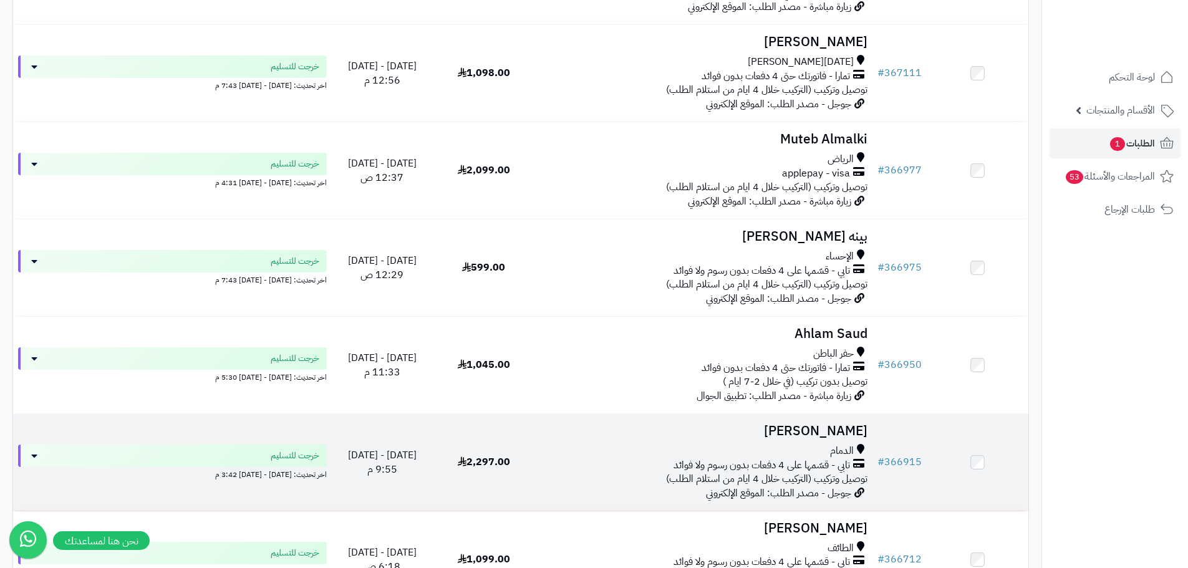
scroll to position [2674, 0]
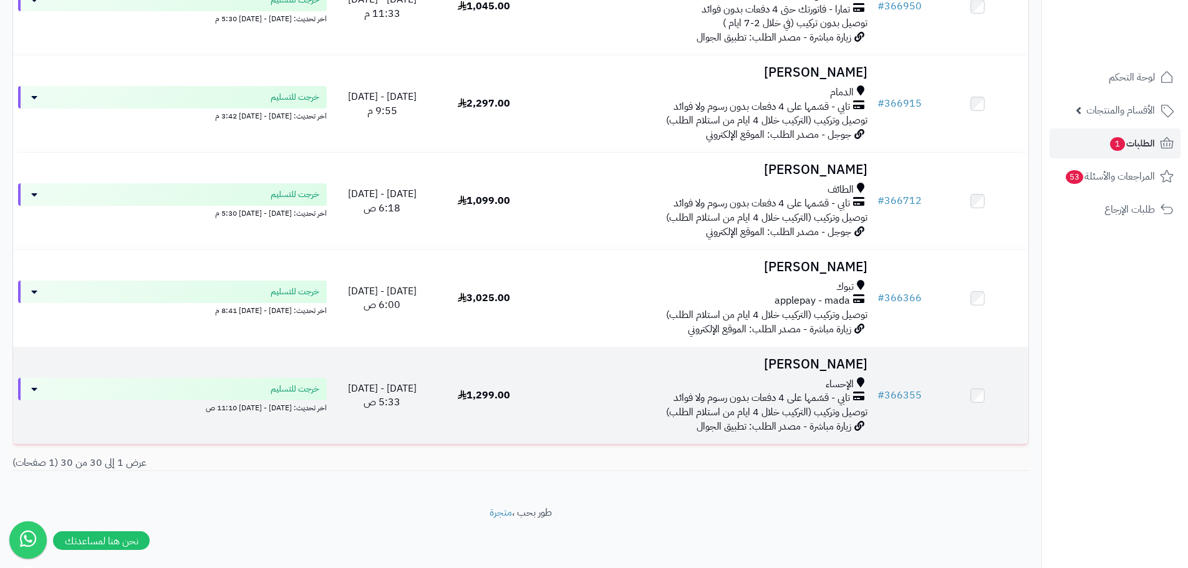
click at [633, 402] on div "تابي - قسّمها على 4 دفعات بدون رسوم ولا فوائد" at bounding box center [704, 398] width 328 height 14
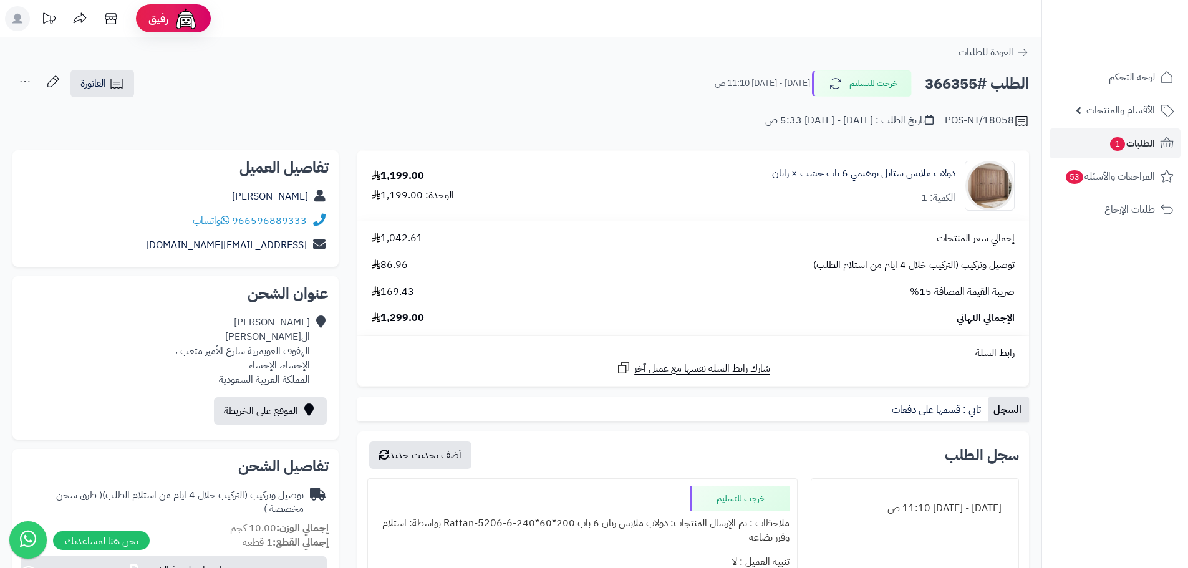
click at [958, 87] on h2 "الطلب #366355" at bounding box center [977, 84] width 104 height 26
copy h2 "366355"
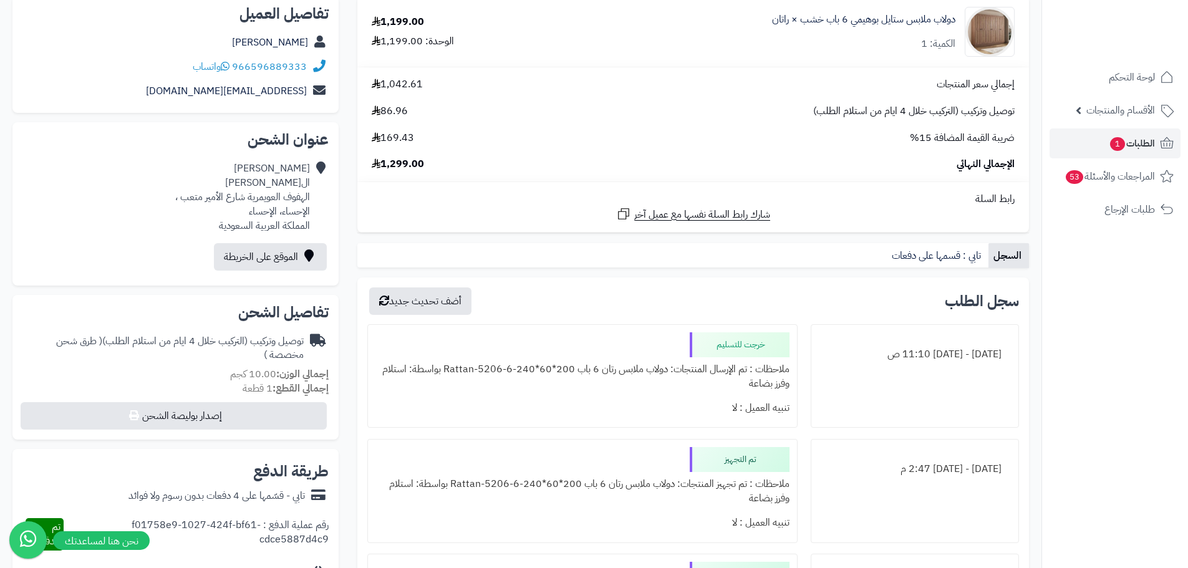
scroll to position [62, 0]
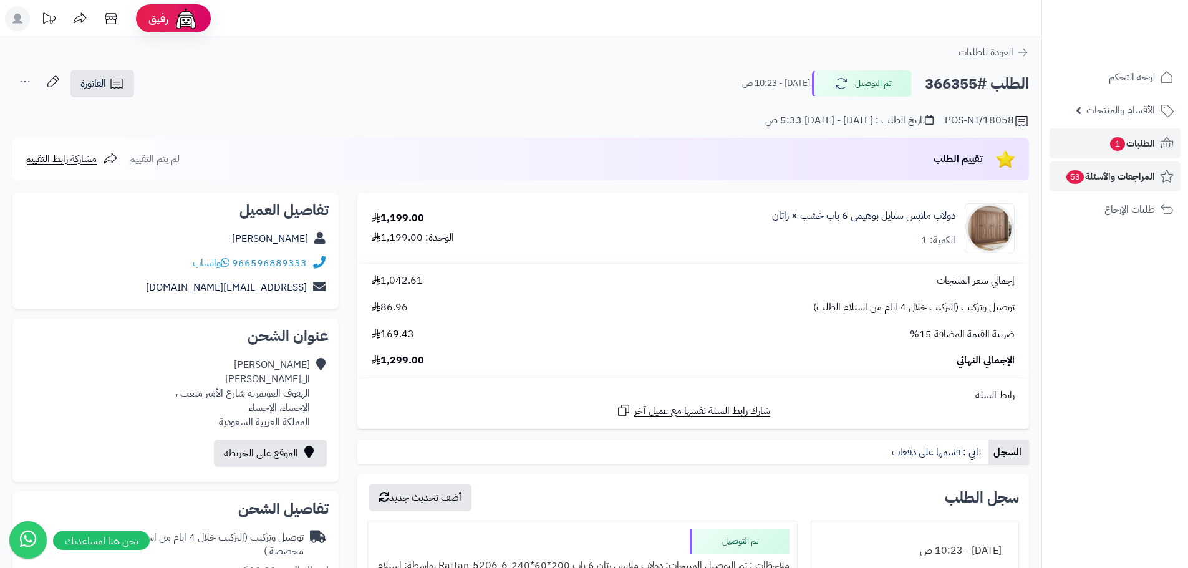
scroll to position [62, 0]
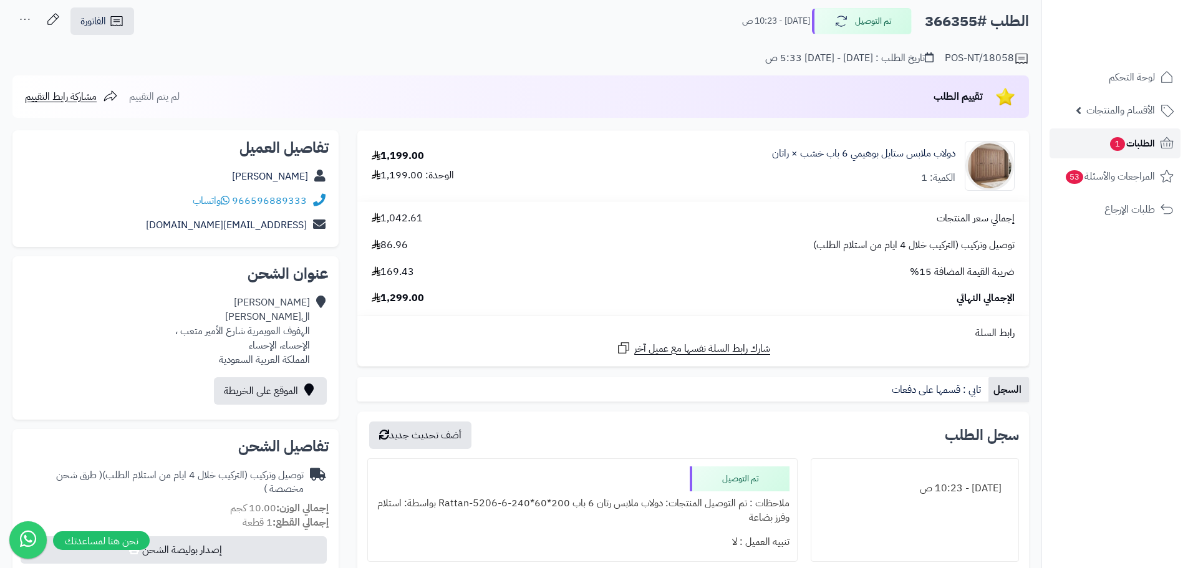
click at [1139, 152] on link "الطلبات 1" at bounding box center [1115, 144] width 131 height 30
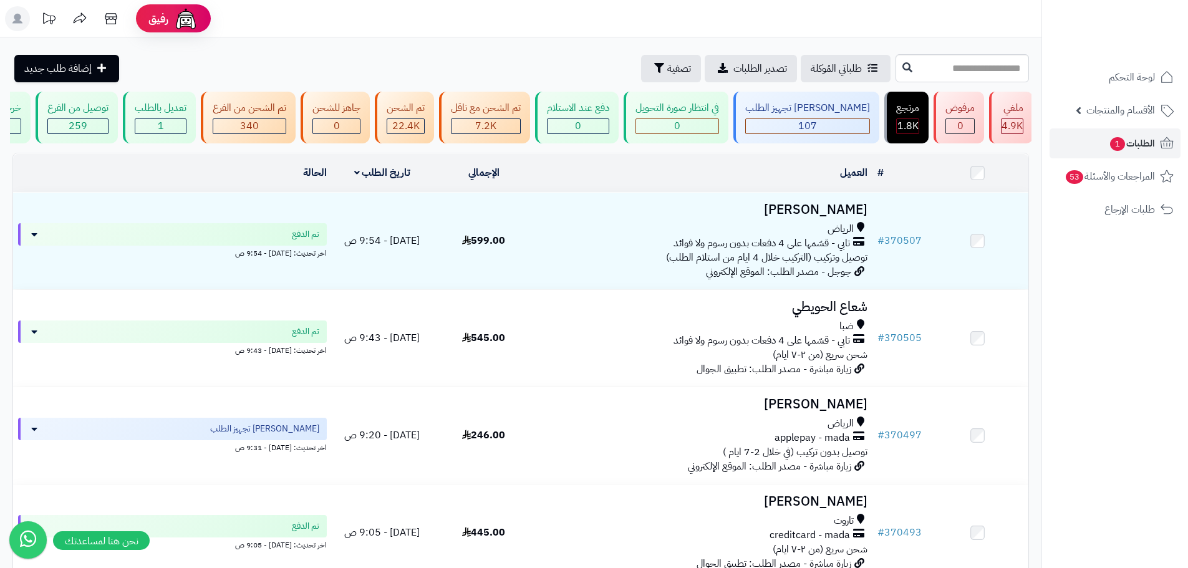
scroll to position [0, -371]
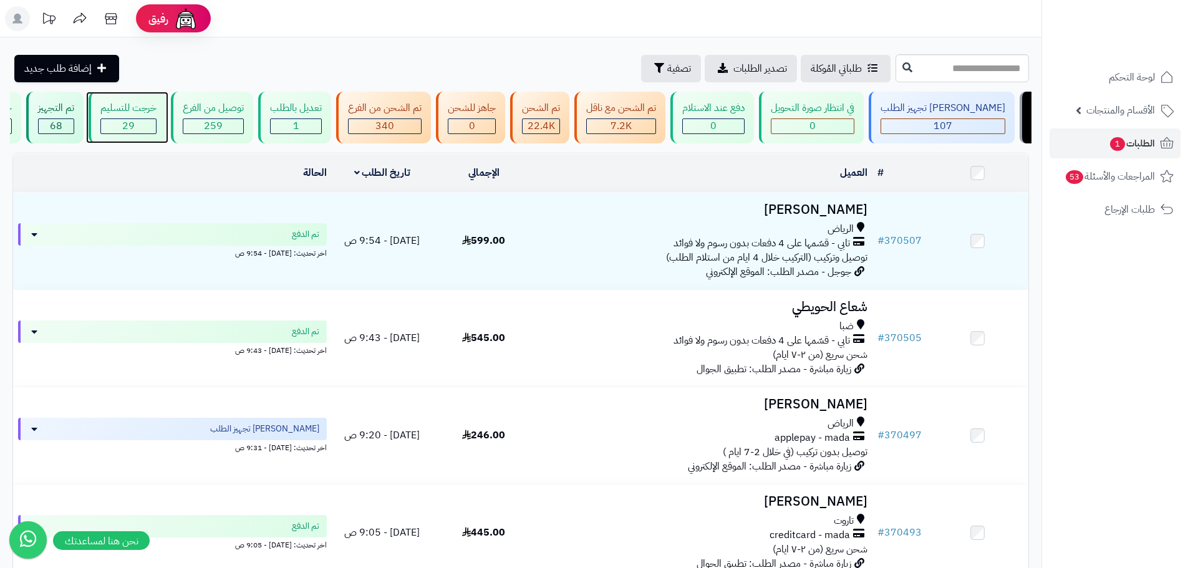
click at [135, 119] on span "29" at bounding box center [128, 126] width 12 height 15
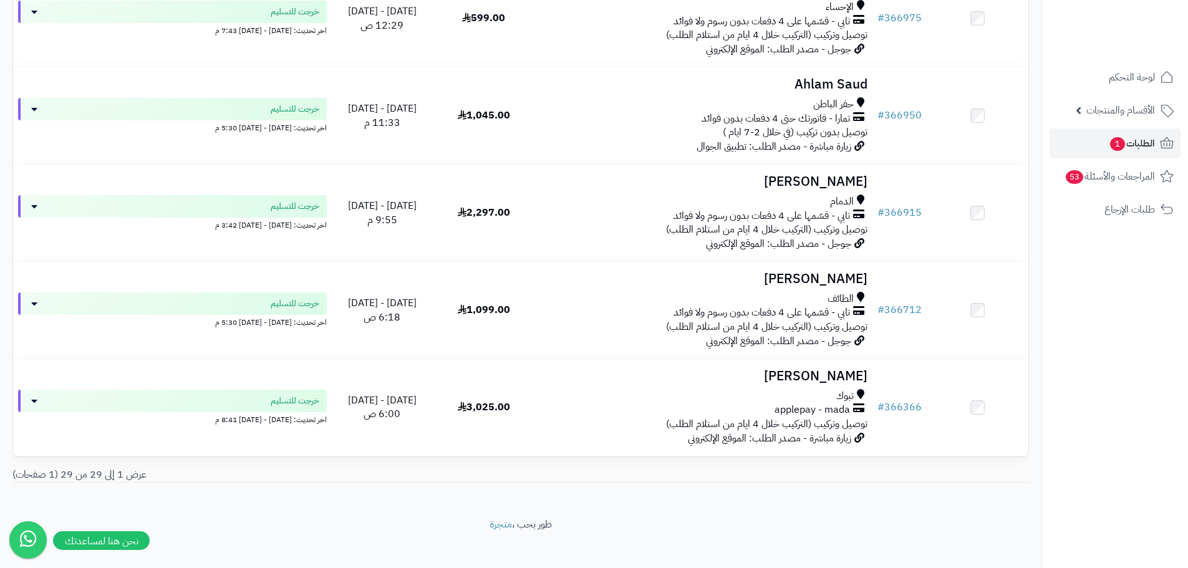
scroll to position [2577, 0]
